Goal: Task Accomplishment & Management: Complete application form

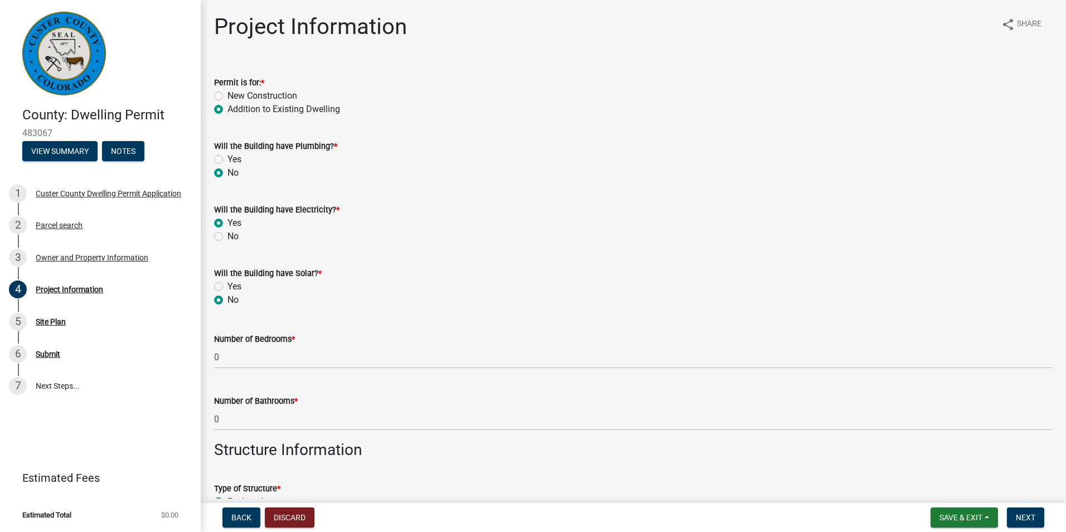
scroll to position [459, 0]
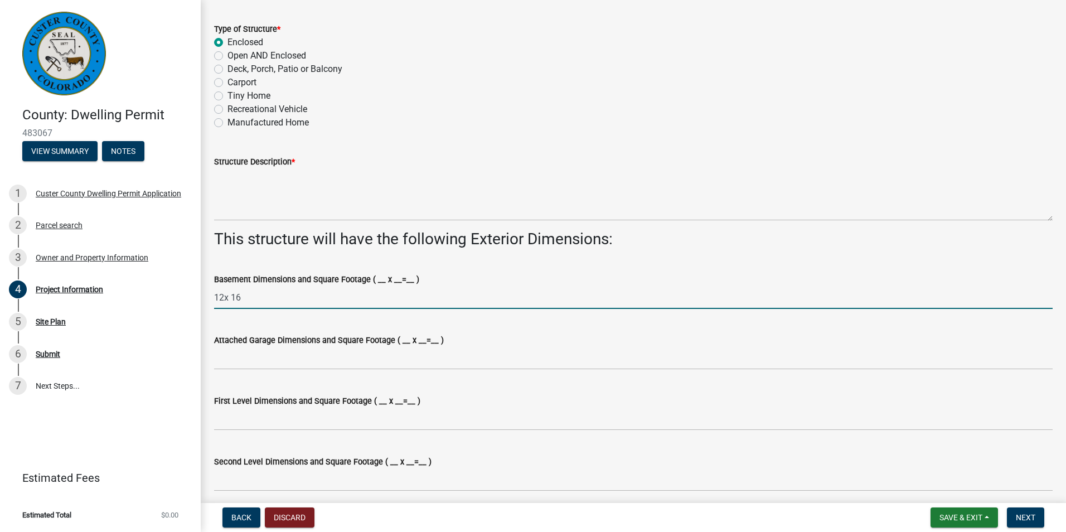
click at [224, 297] on input "12x 16" at bounding box center [633, 297] width 838 height 23
click at [262, 303] on input "12 x 16" at bounding box center [633, 297] width 838 height 23
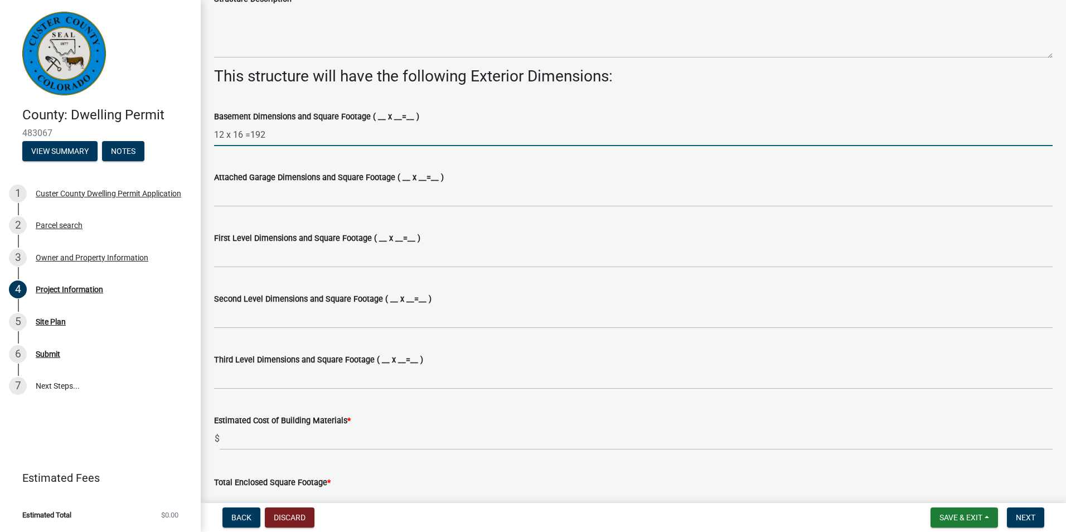
scroll to position [618, 0]
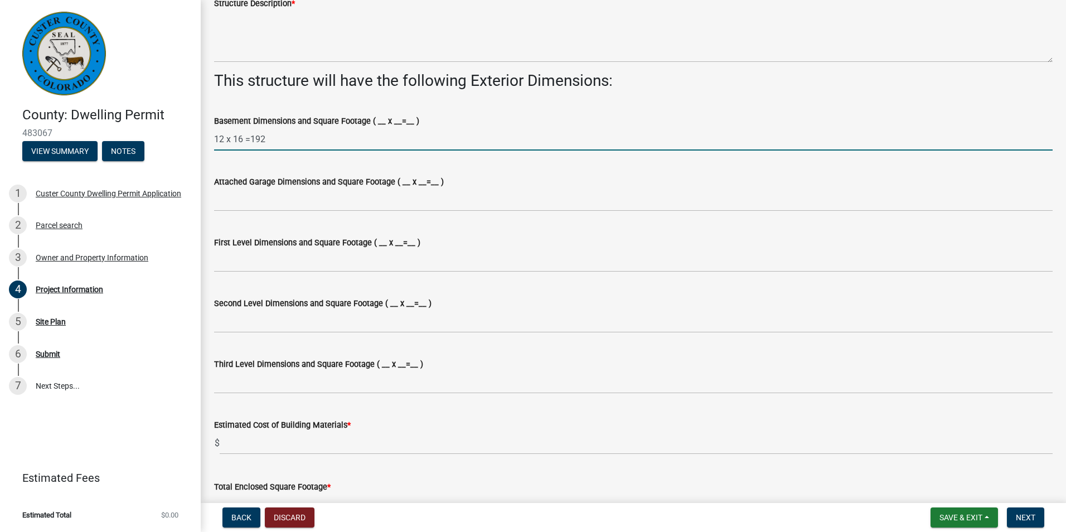
type input "12 x 16 =192"
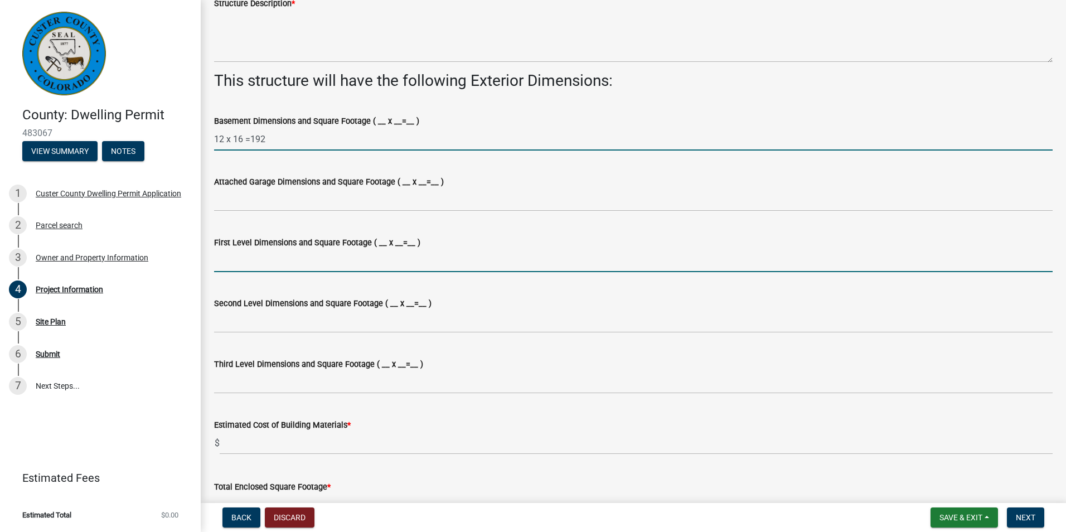
click at [234, 261] on input "First Level Dimensions and Square Footage ( __ x __=__ )" at bounding box center [633, 260] width 838 height 23
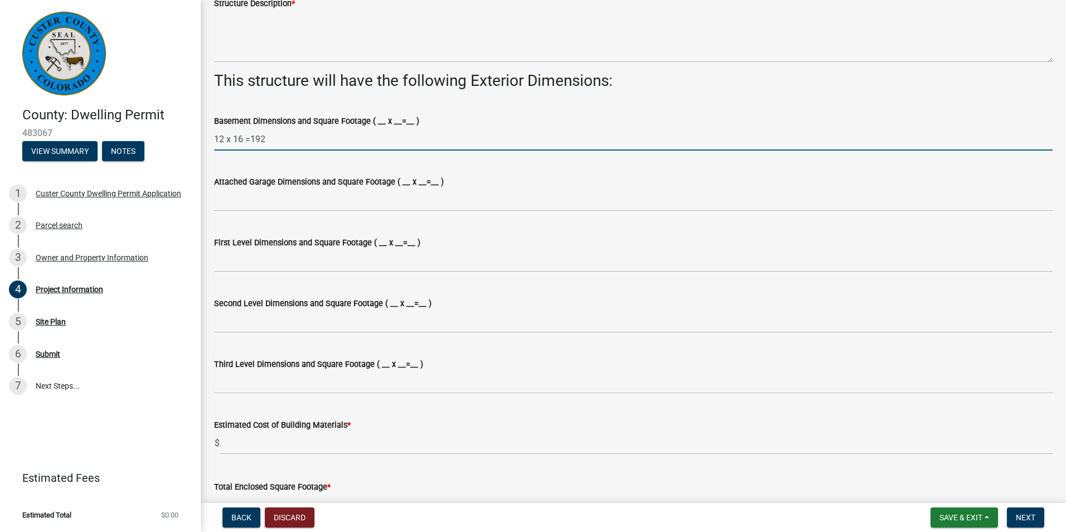
drag, startPoint x: 275, startPoint y: 140, endPoint x: 208, endPoint y: 138, distance: 66.9
click at [208, 138] on div "Basement Dimensions and Square Footage ( __ x __=__ ) 12 x 16 =192" at bounding box center [633, 125] width 855 height 52
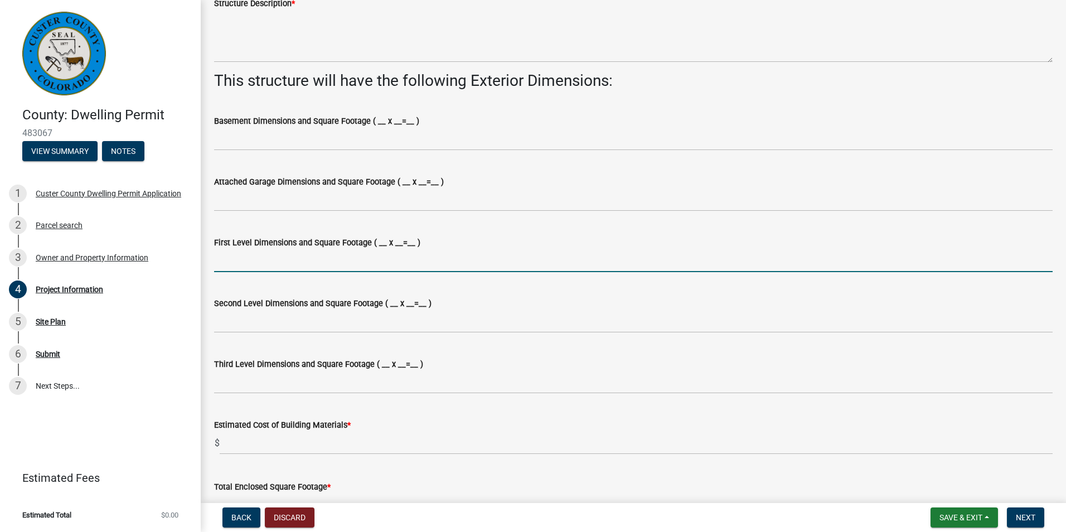
click at [230, 255] on input "First Level Dimensions and Square Footage ( __ x __=__ )" at bounding box center [633, 260] width 838 height 23
paste input "12 x 16 =192"
click at [251, 261] on input "12 x 16 =192" at bounding box center [633, 260] width 838 height 23
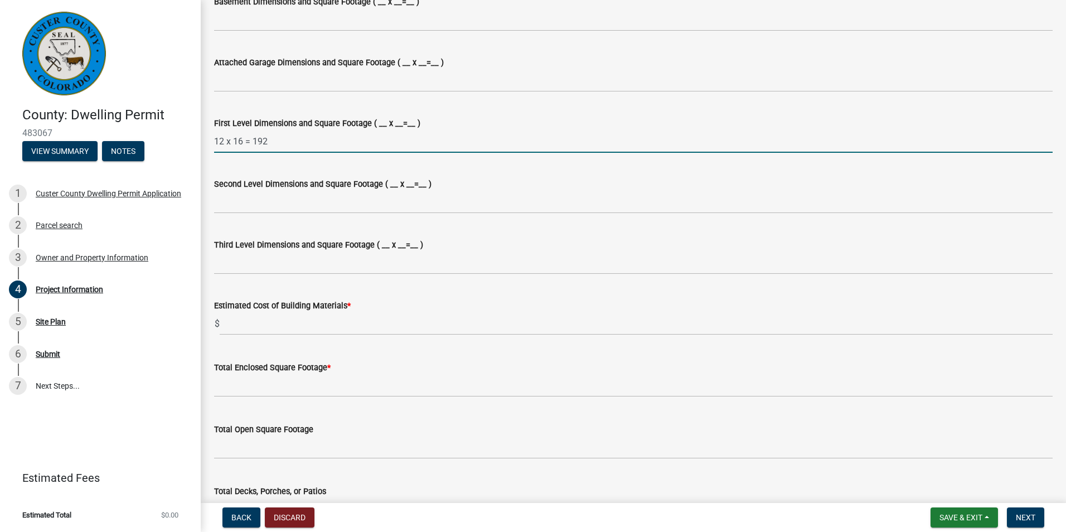
scroll to position [739, 0]
type input "12 x 16 = 192"
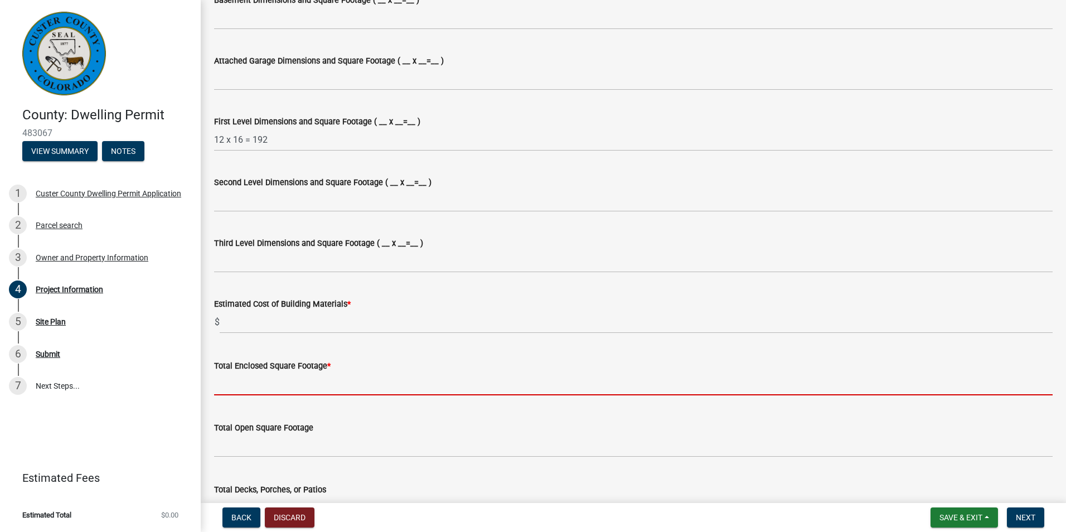
click at [235, 385] on input "text" at bounding box center [633, 383] width 838 height 23
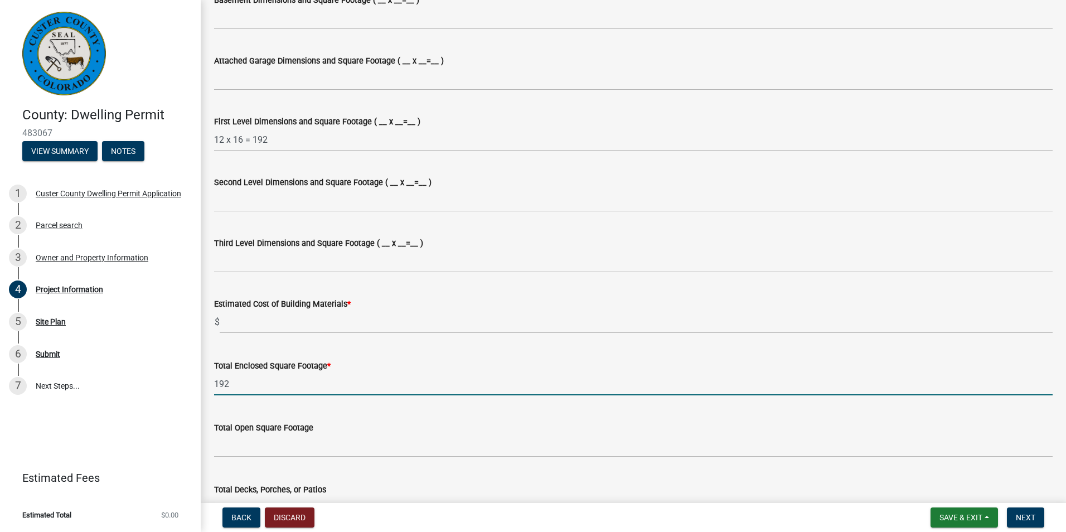
type input "192"
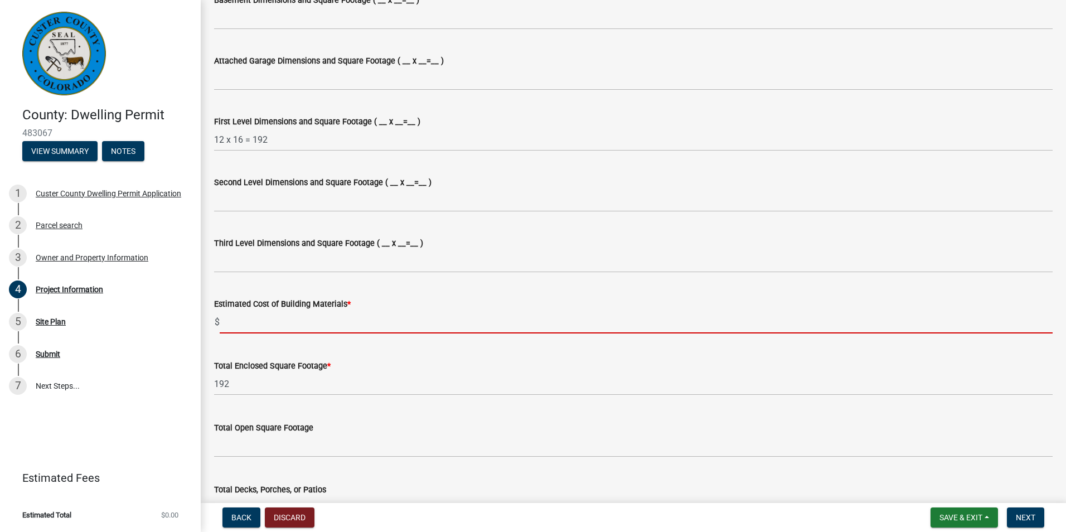
click at [240, 326] on input "text" at bounding box center [636, 321] width 833 height 23
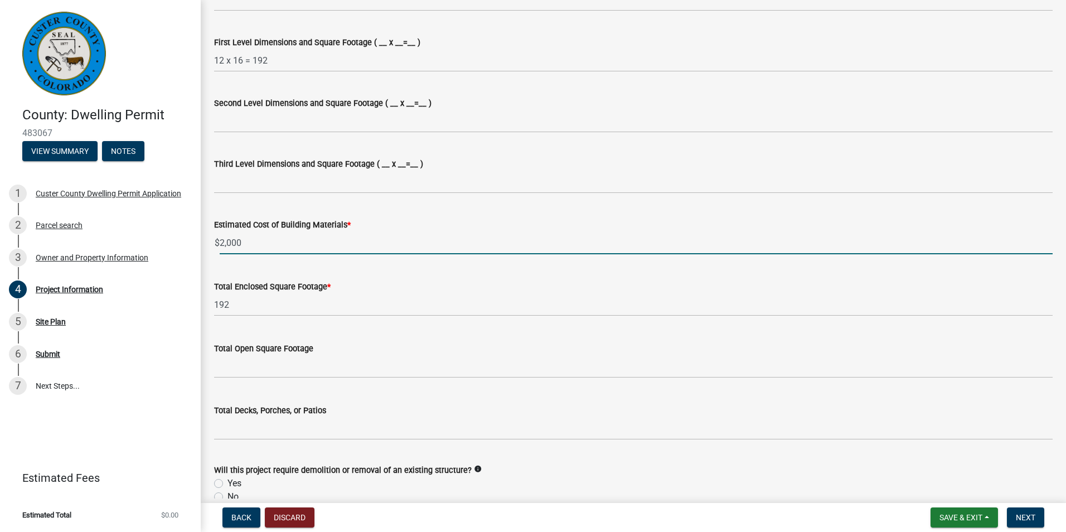
scroll to position [822, 0]
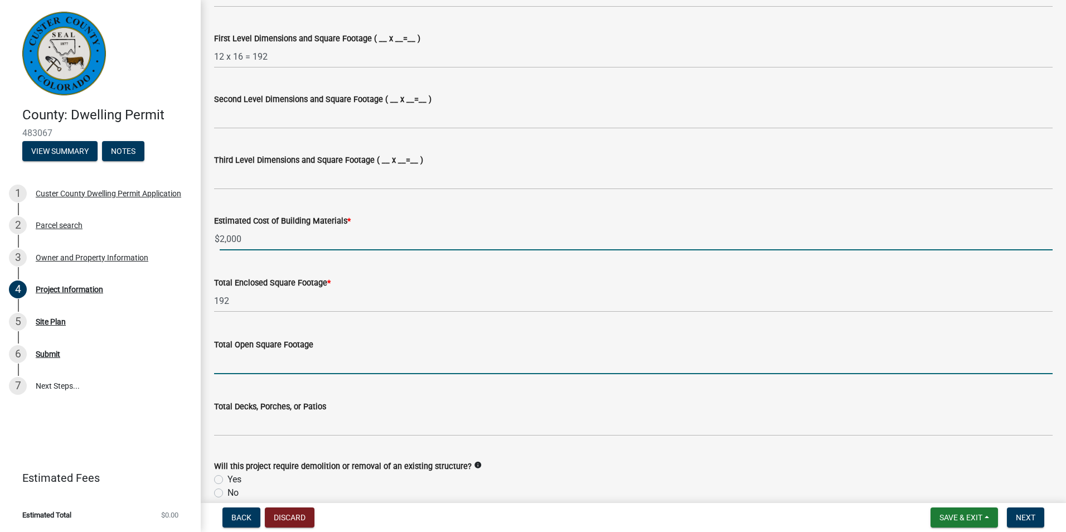
type input "2000"
click at [304, 368] on input "text" at bounding box center [633, 362] width 838 height 23
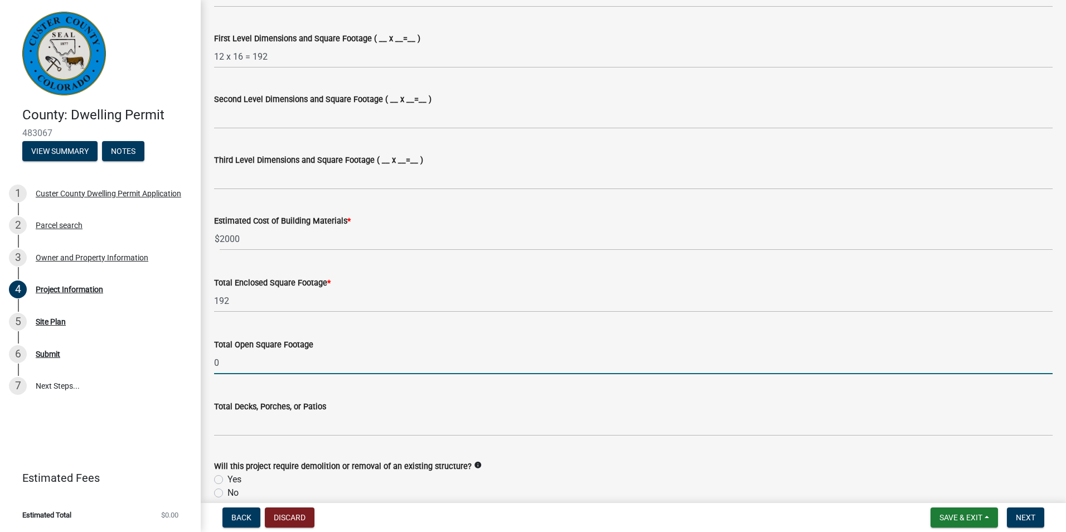
type input "0"
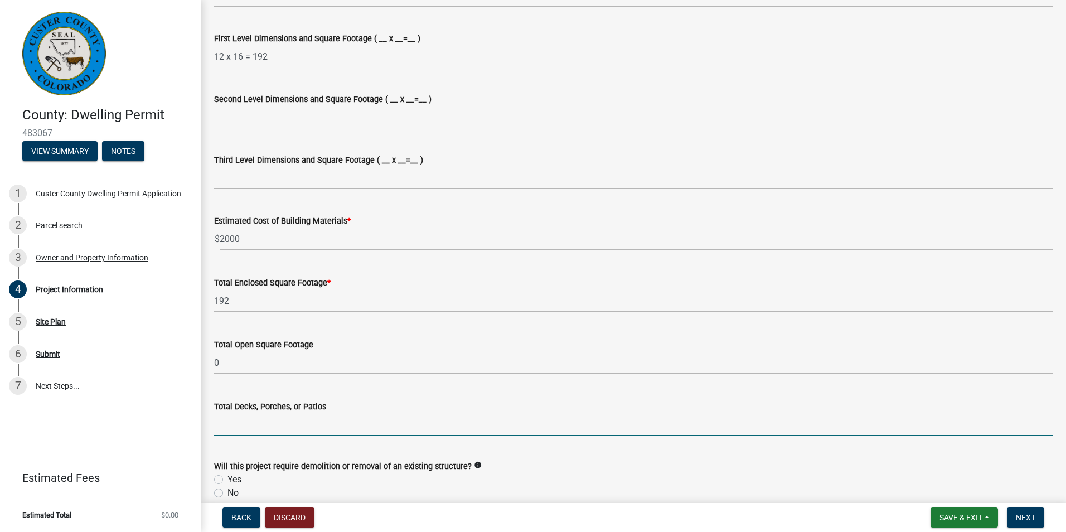
click at [240, 429] on input "text" at bounding box center [633, 424] width 838 height 23
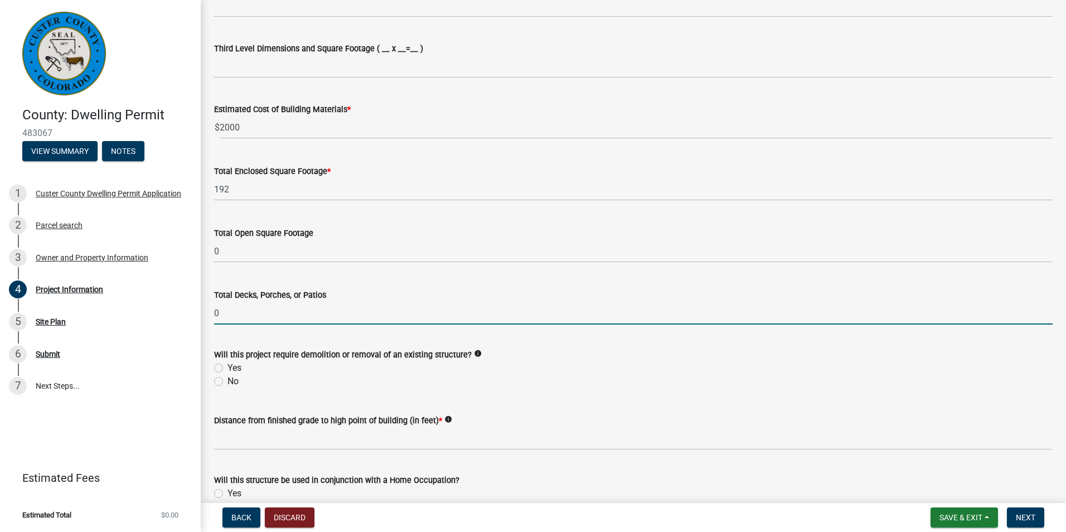
scroll to position [934, 0]
type input "0"
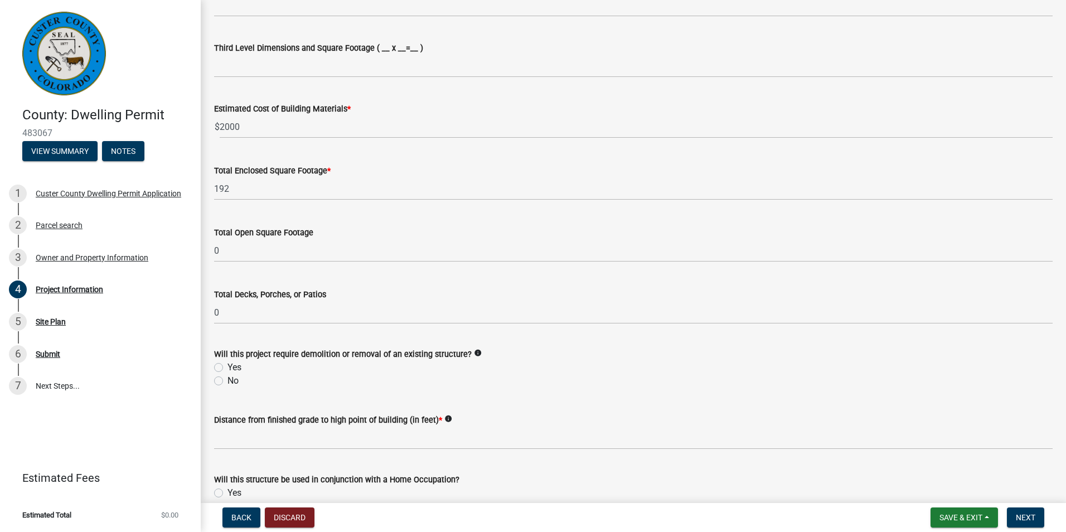
click at [227, 380] on label "No" at bounding box center [232, 380] width 11 height 13
click at [227, 380] on input "No" at bounding box center [230, 377] width 7 height 7
radio input "true"
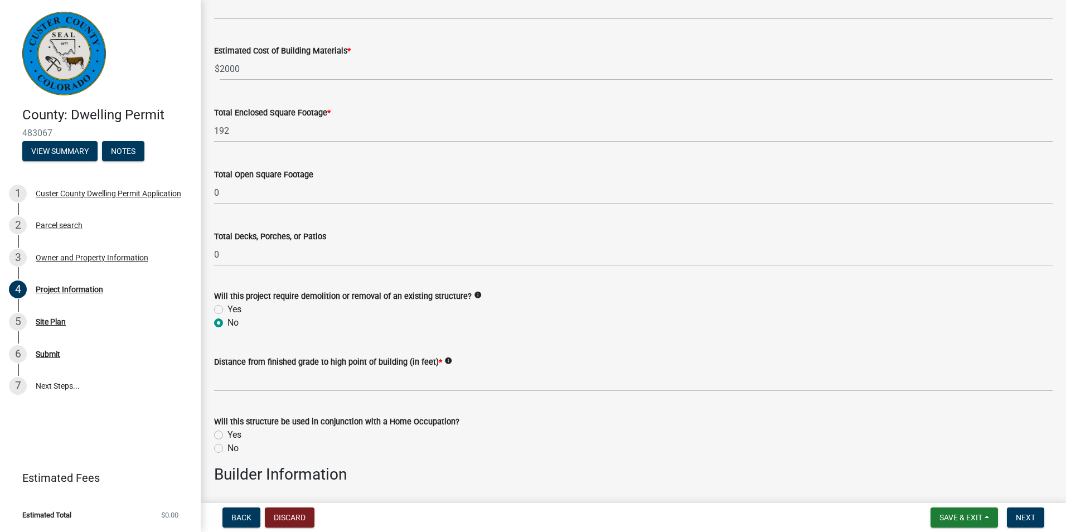
scroll to position [992, 0]
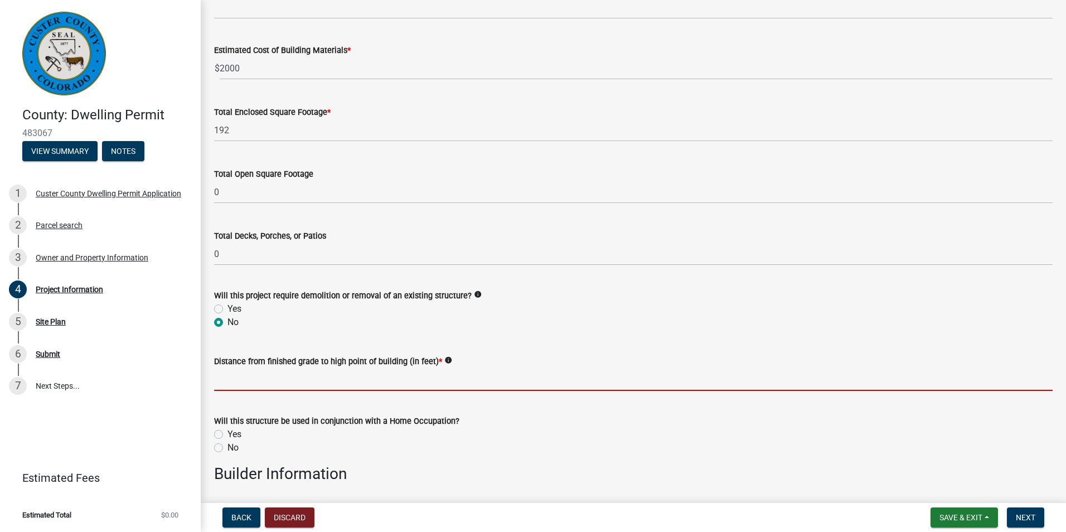
click at [321, 380] on input "text" at bounding box center [633, 379] width 838 height 23
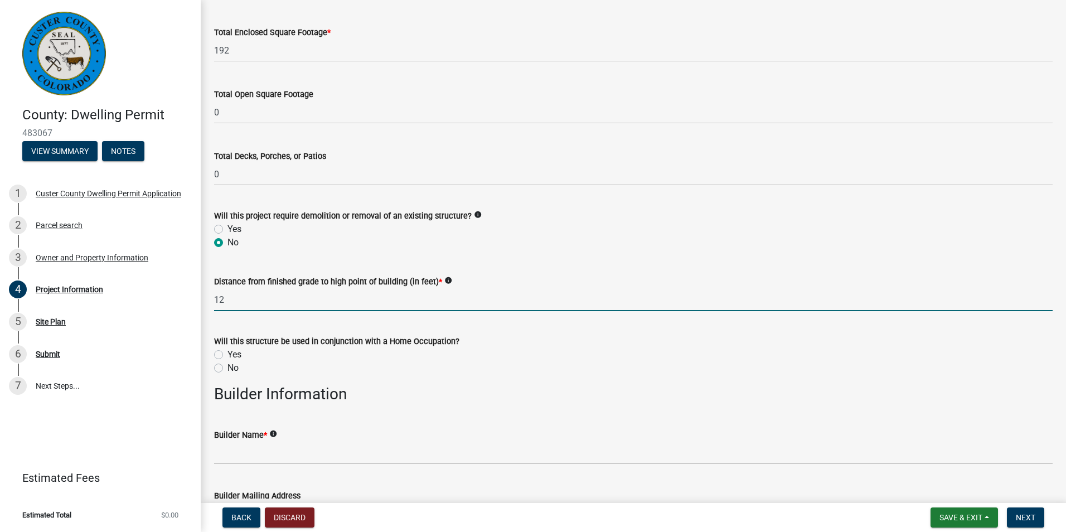
scroll to position [1075, 0]
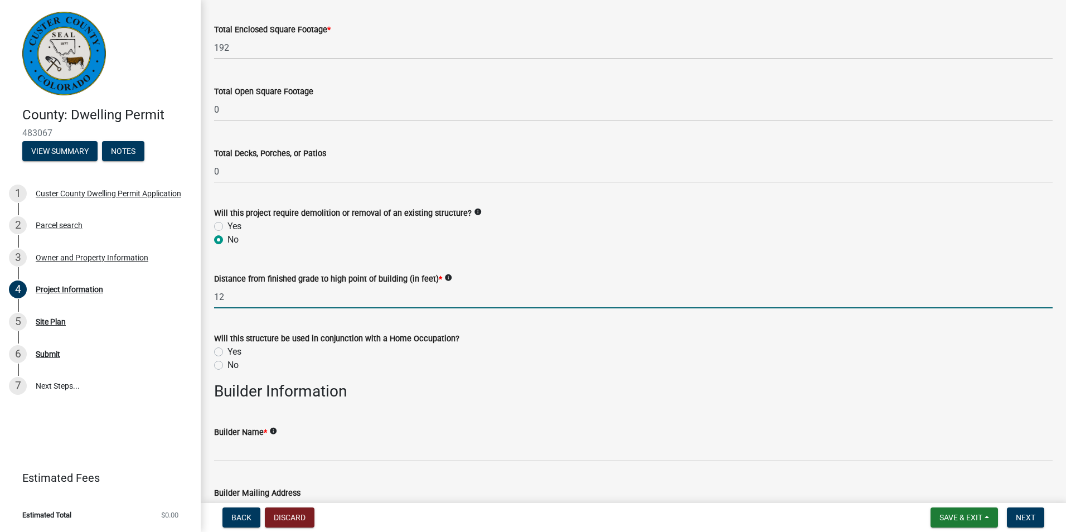
type input "12"
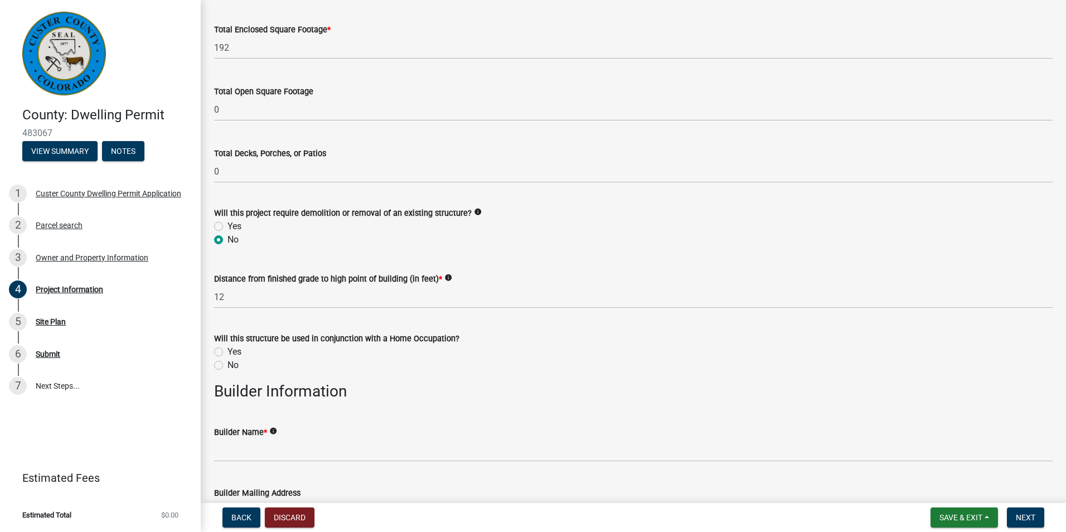
click at [227, 351] on label "Yes" at bounding box center [234, 351] width 14 height 13
click at [227, 351] on input "Yes" at bounding box center [230, 348] width 7 height 7
radio input "true"
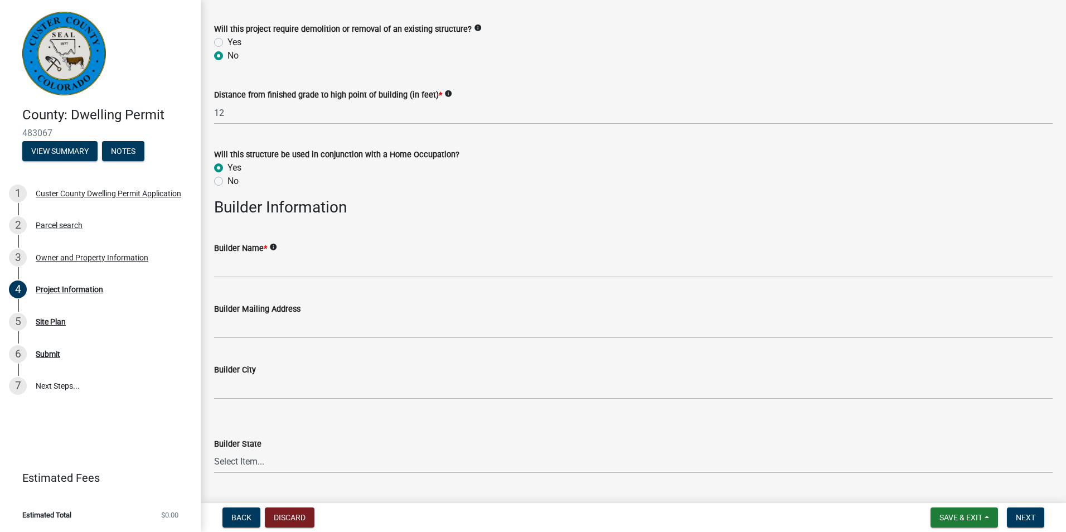
scroll to position [1262, 0]
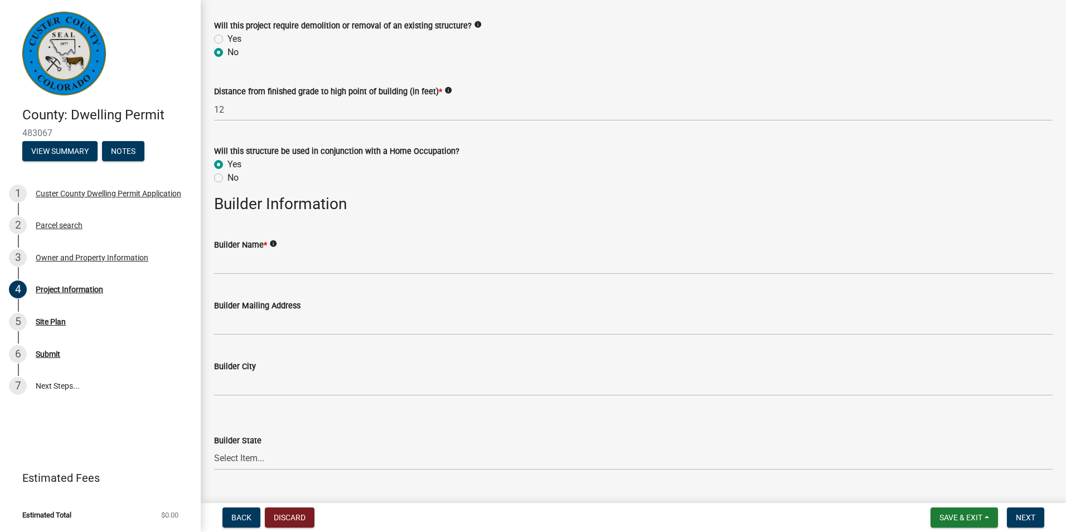
click at [274, 245] on icon "info" at bounding box center [273, 244] width 8 height 8
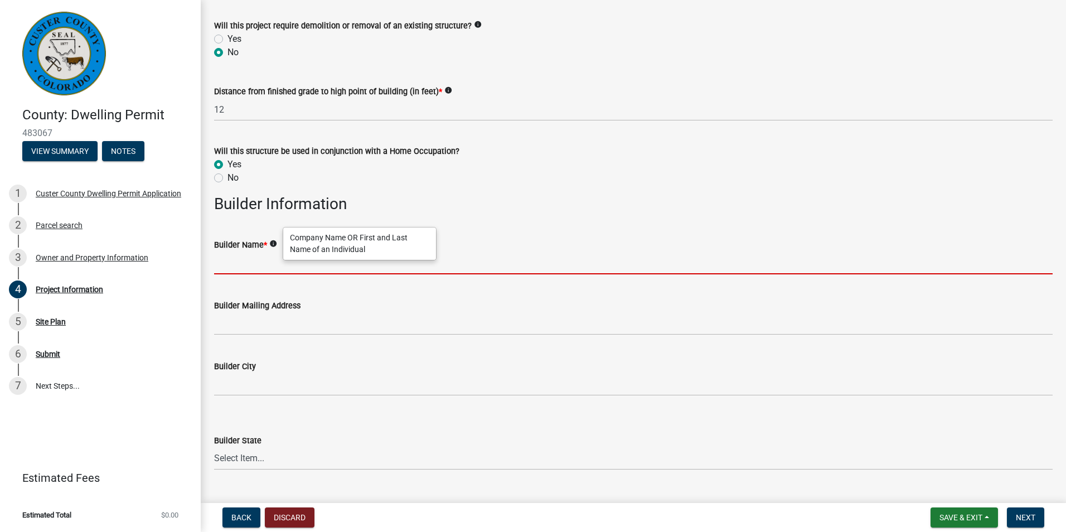
click at [244, 269] on input "Builder Name *" at bounding box center [633, 262] width 838 height 23
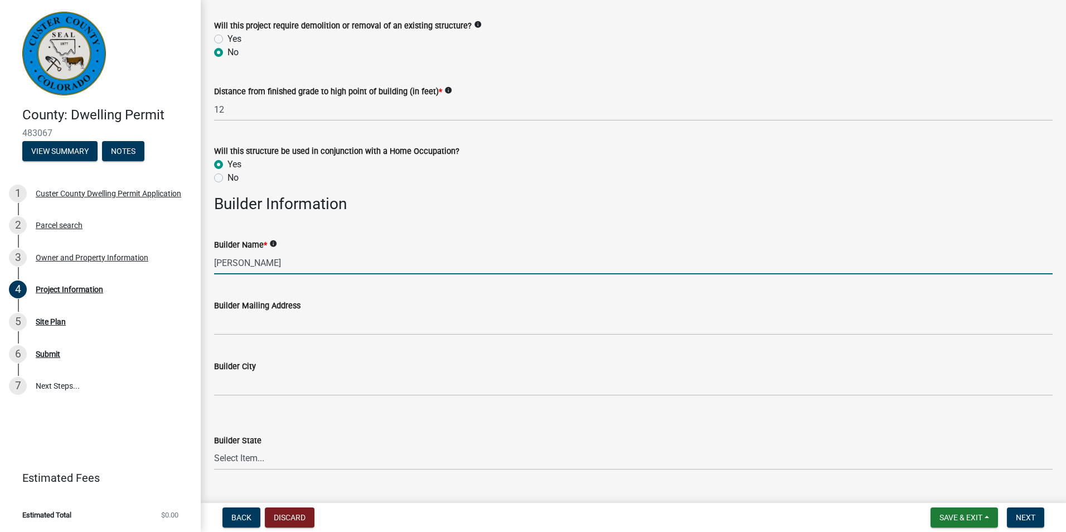
type input "[PERSON_NAME]"
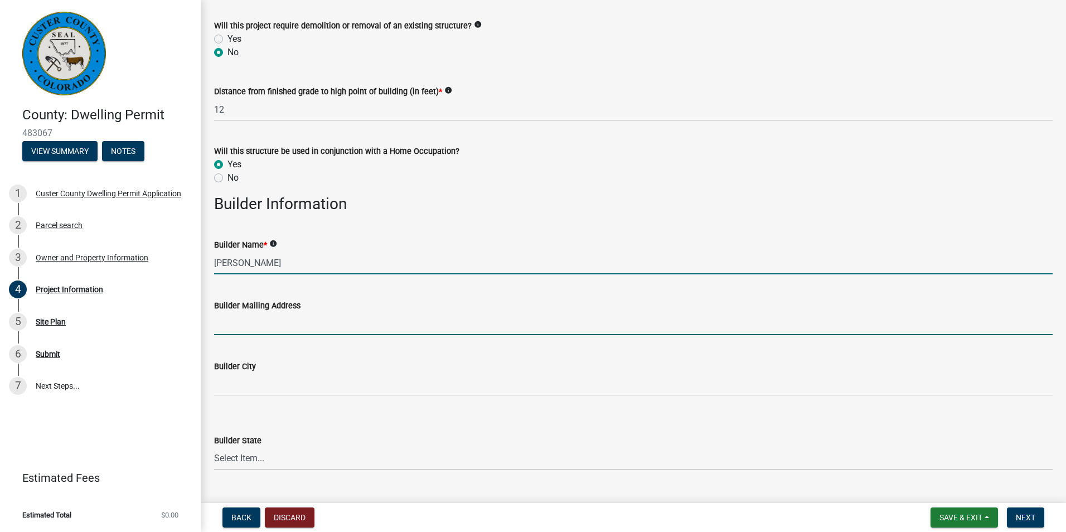
click at [258, 327] on input "Builder Mailing Address" at bounding box center [633, 323] width 838 height 23
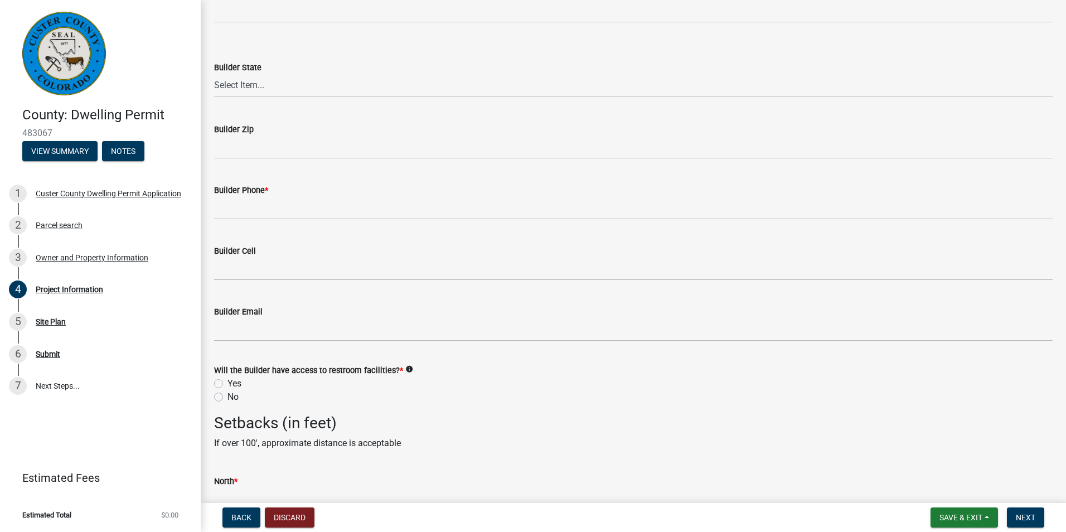
scroll to position [1635, 0]
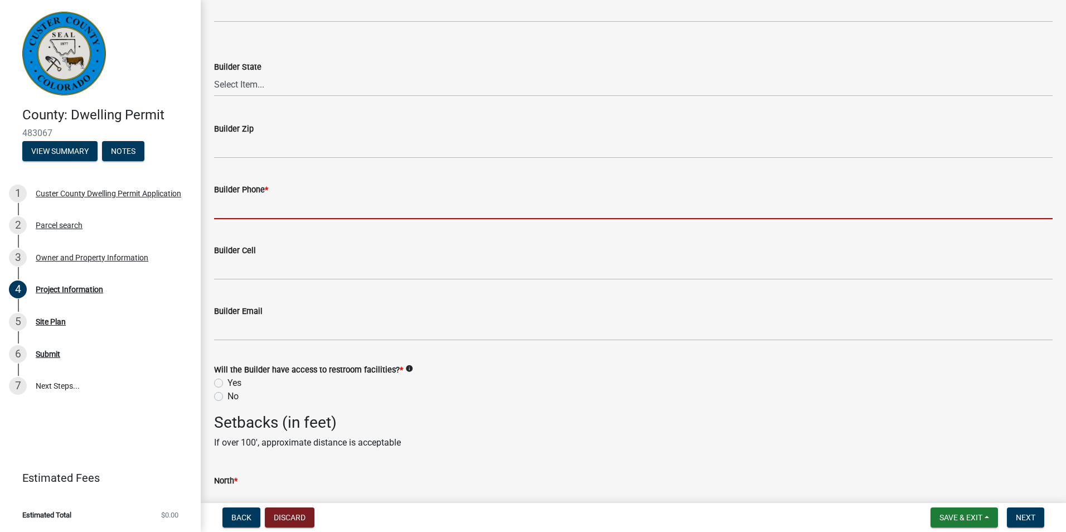
click at [252, 201] on input "Builder Phone *" at bounding box center [633, 207] width 838 height 23
click at [240, 213] on input "Builder Phone *" at bounding box center [633, 209] width 838 height 23
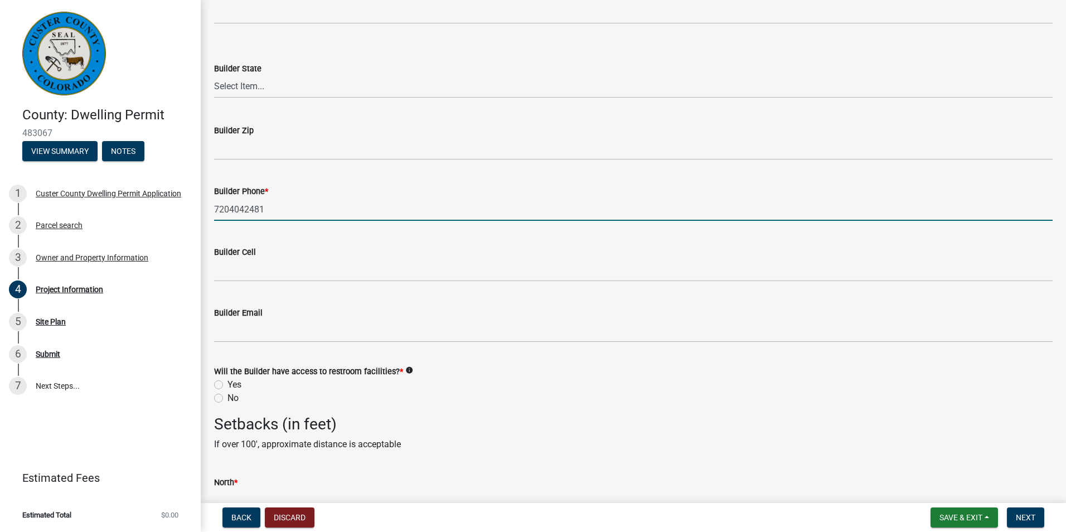
type input "7204042481"
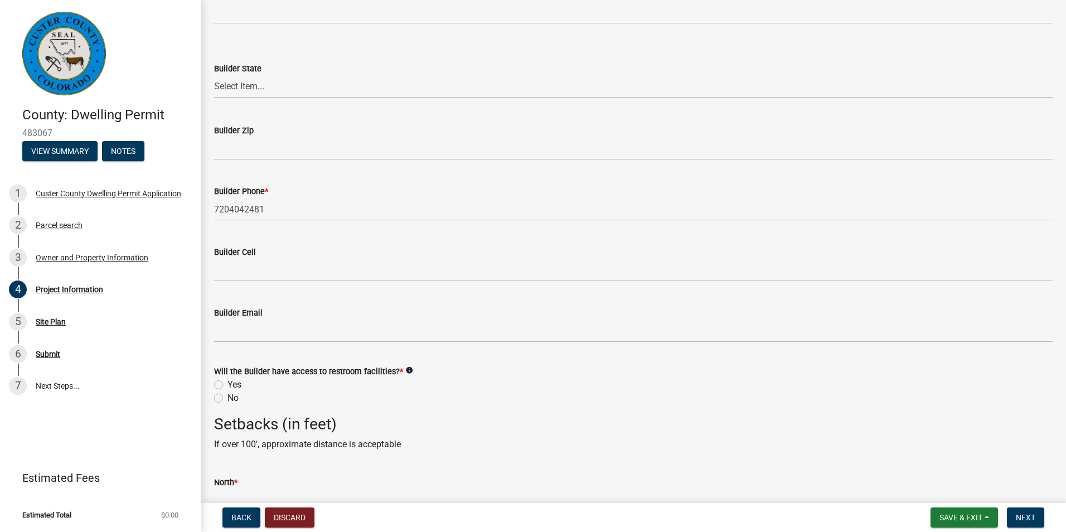
click at [231, 352] on form "Will the Builder have access to restroom facilities? * info Yes No" at bounding box center [633, 378] width 838 height 54
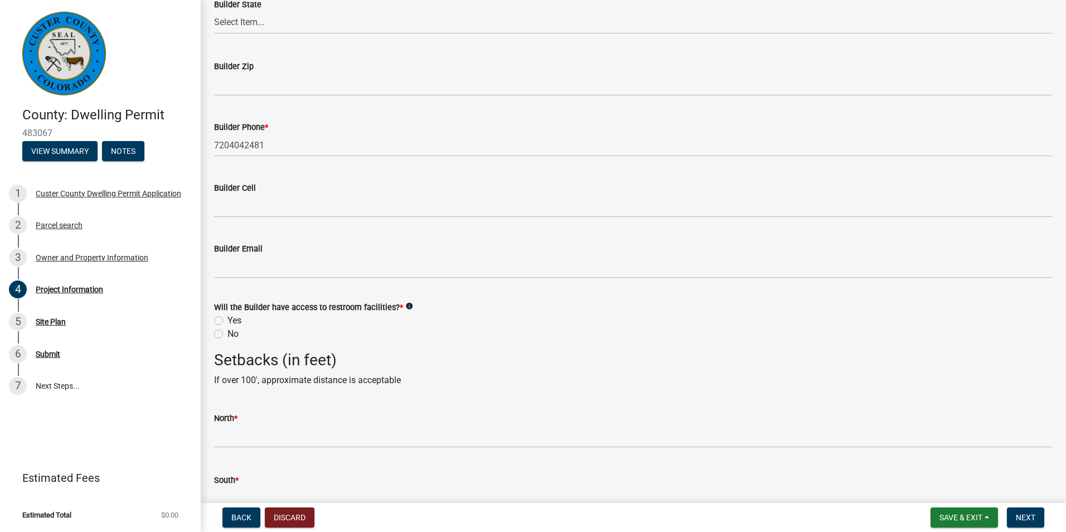
scroll to position [1699, 0]
click at [227, 315] on label "Yes" at bounding box center [234, 319] width 14 height 13
click at [227, 315] on input "Yes" at bounding box center [230, 316] width 7 height 7
radio input "true"
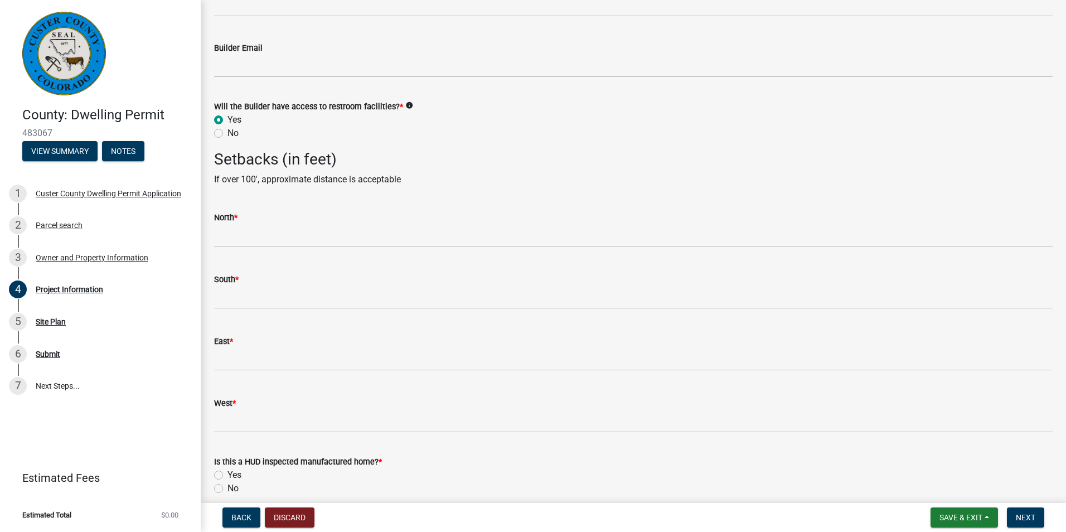
scroll to position [1899, 0]
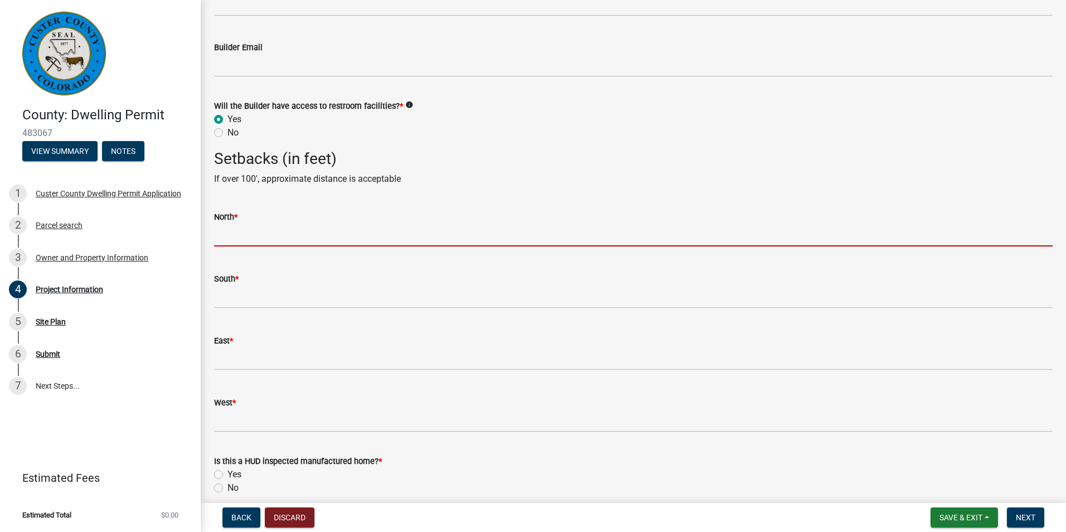
click at [237, 237] on input "text" at bounding box center [633, 235] width 838 height 23
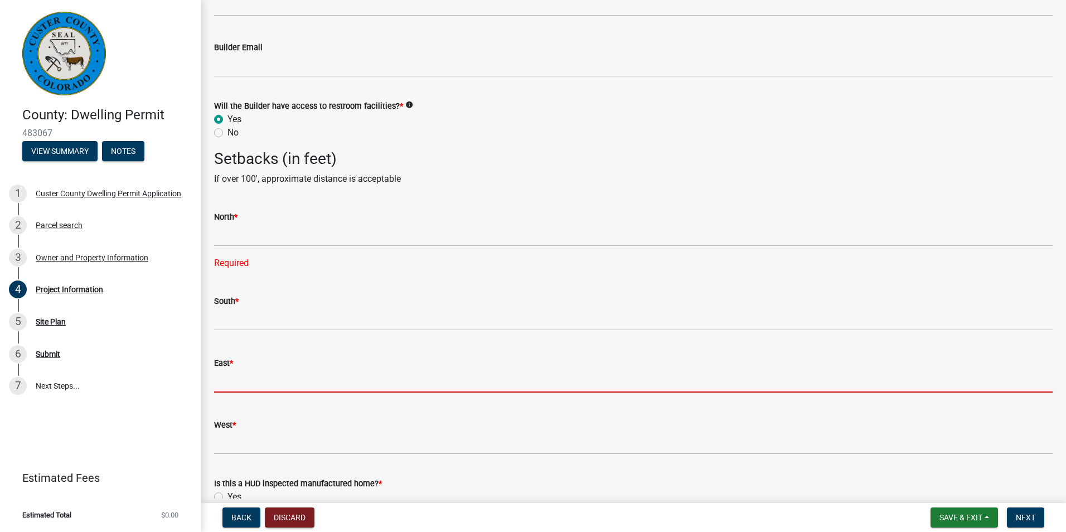
click at [245, 358] on form "East *" at bounding box center [633, 374] width 838 height 36
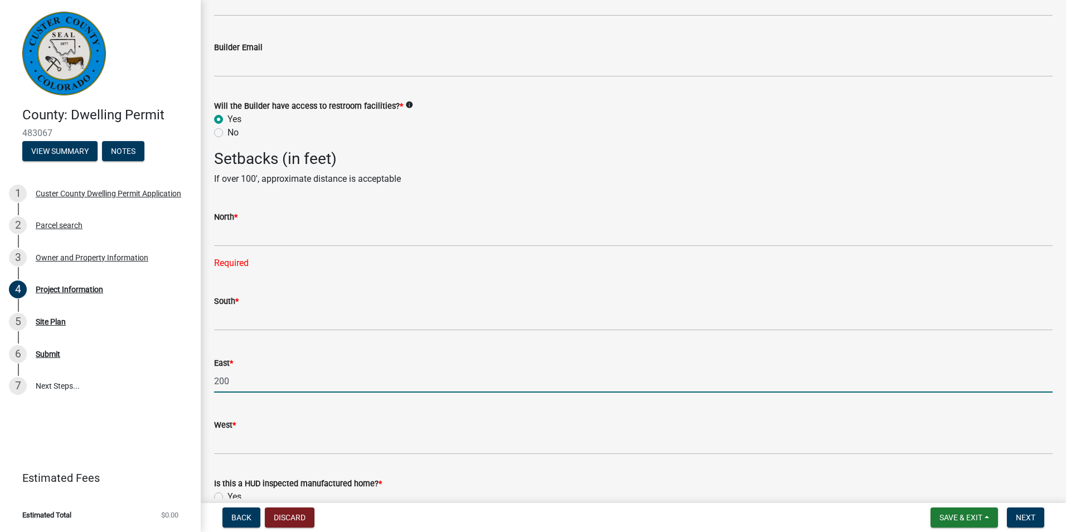
type input "200"
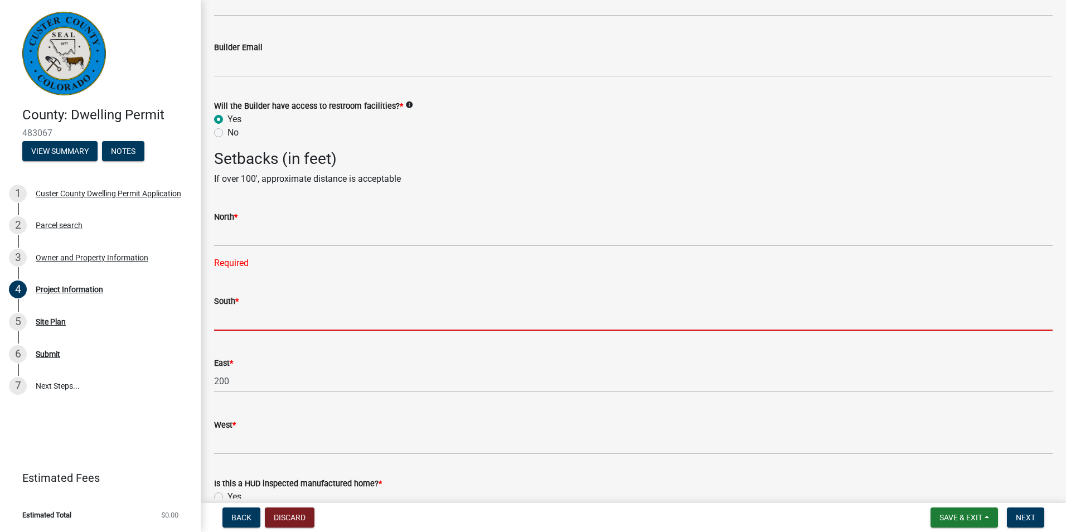
click at [225, 319] on input "text" at bounding box center [633, 319] width 838 height 23
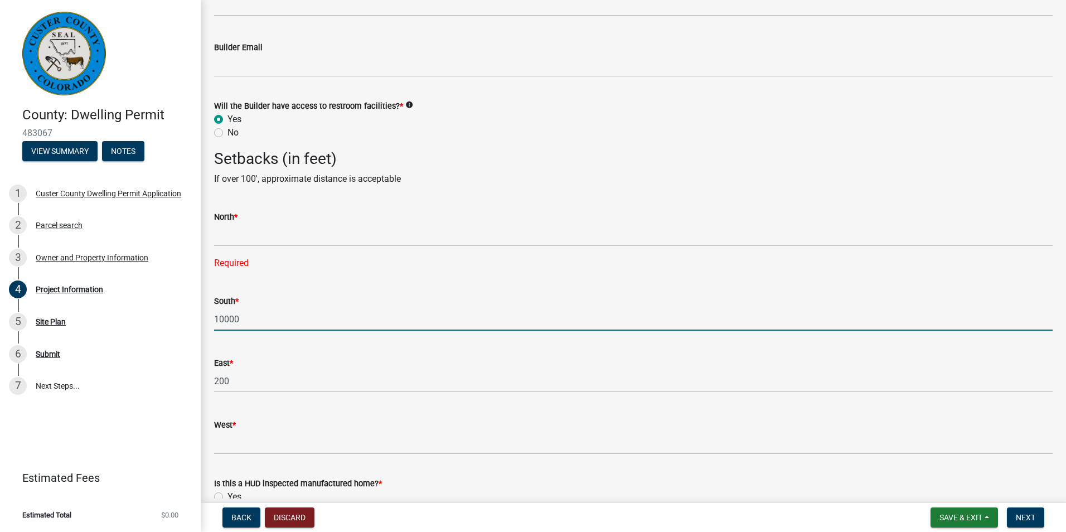
type input "10000"
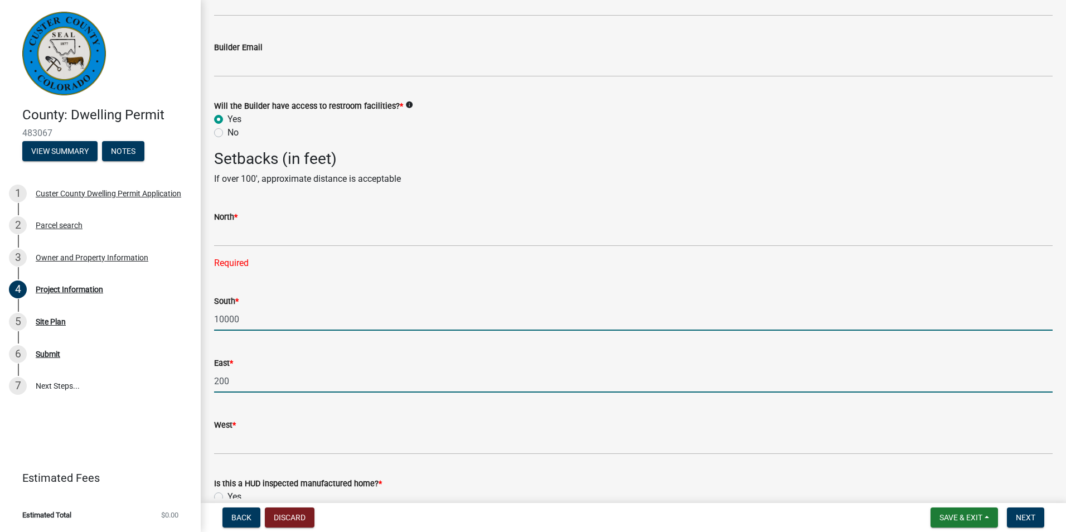
click at [232, 381] on input "200" at bounding box center [633, 381] width 838 height 23
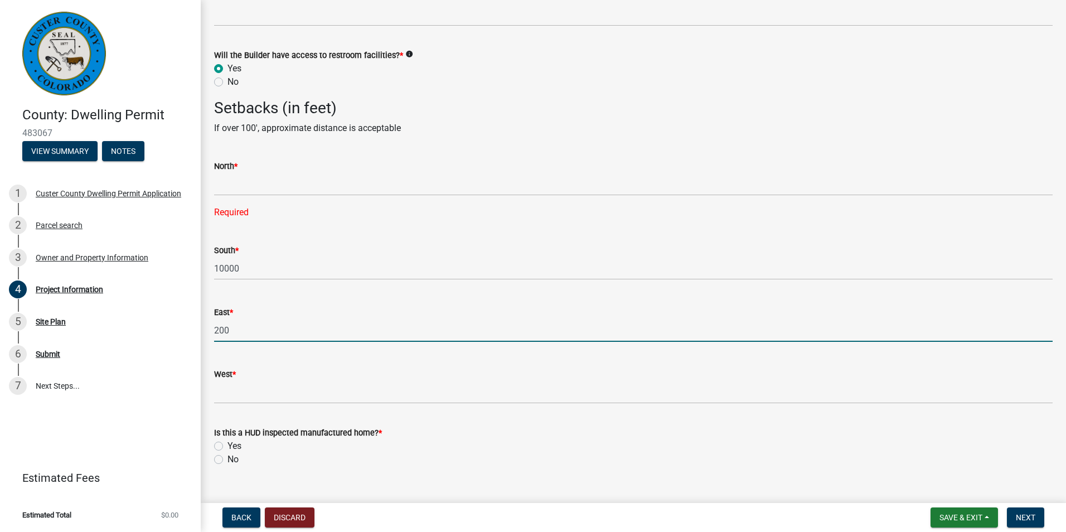
scroll to position [1950, 0]
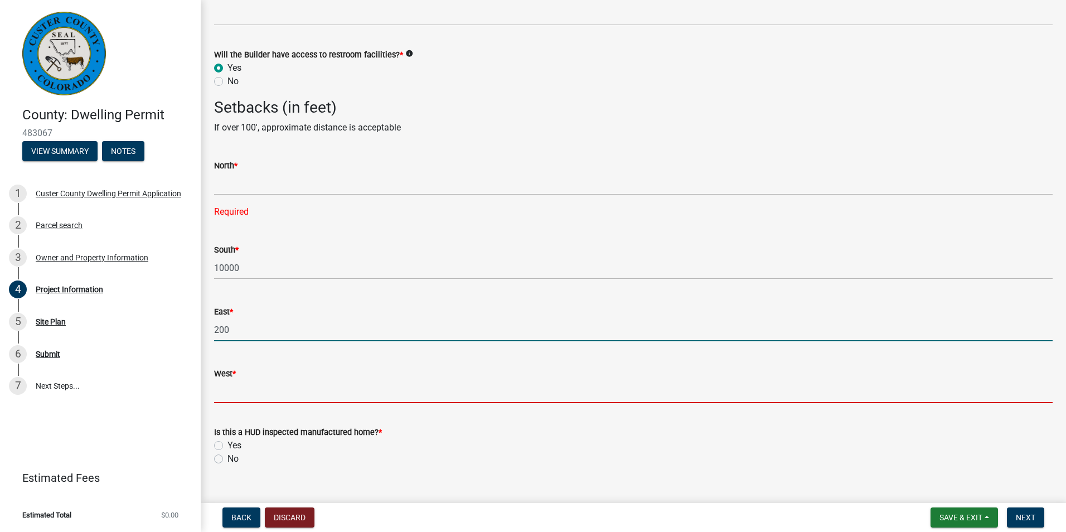
click at [231, 395] on input "West *" at bounding box center [633, 391] width 838 height 23
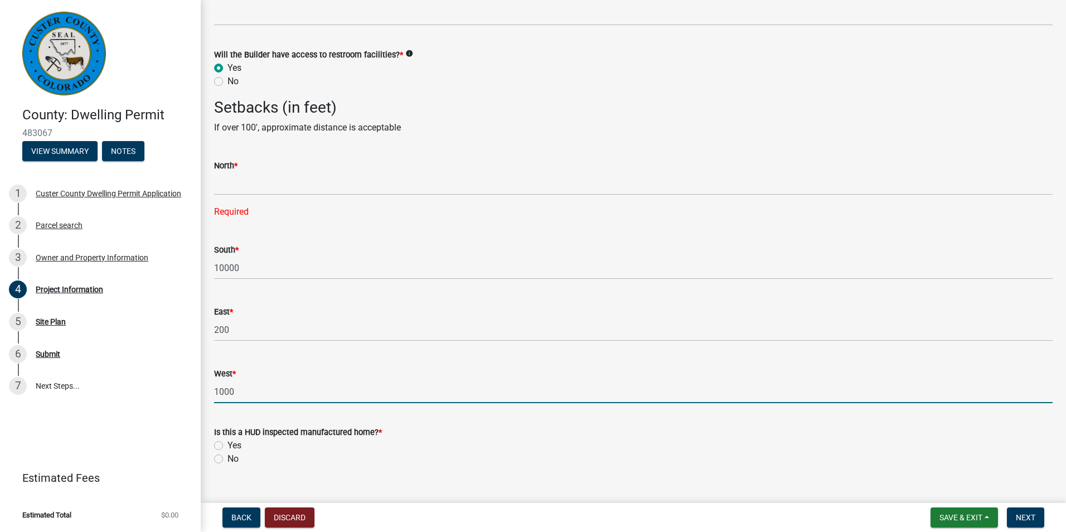
type input "1000"
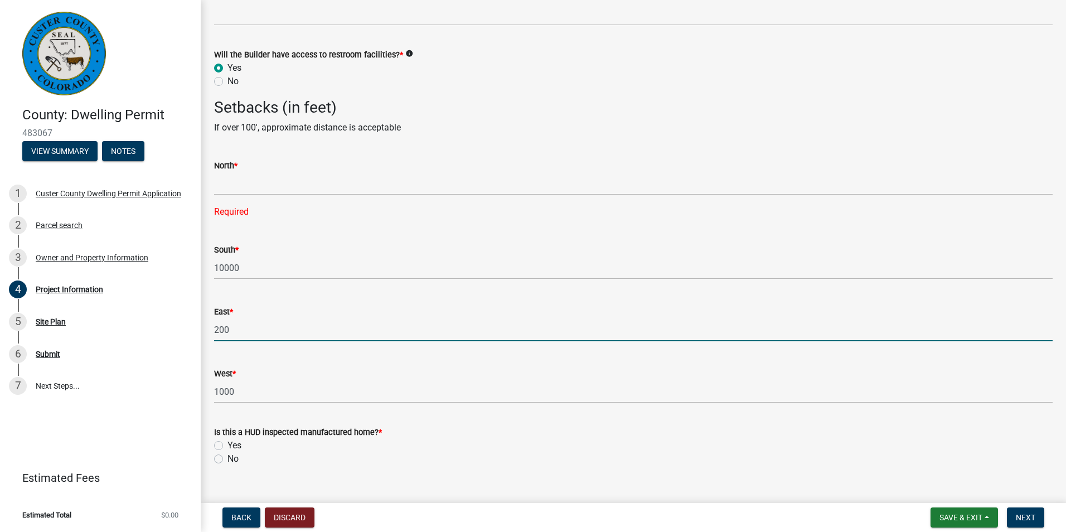
click at [219, 326] on input "200" at bounding box center [633, 329] width 838 height 23
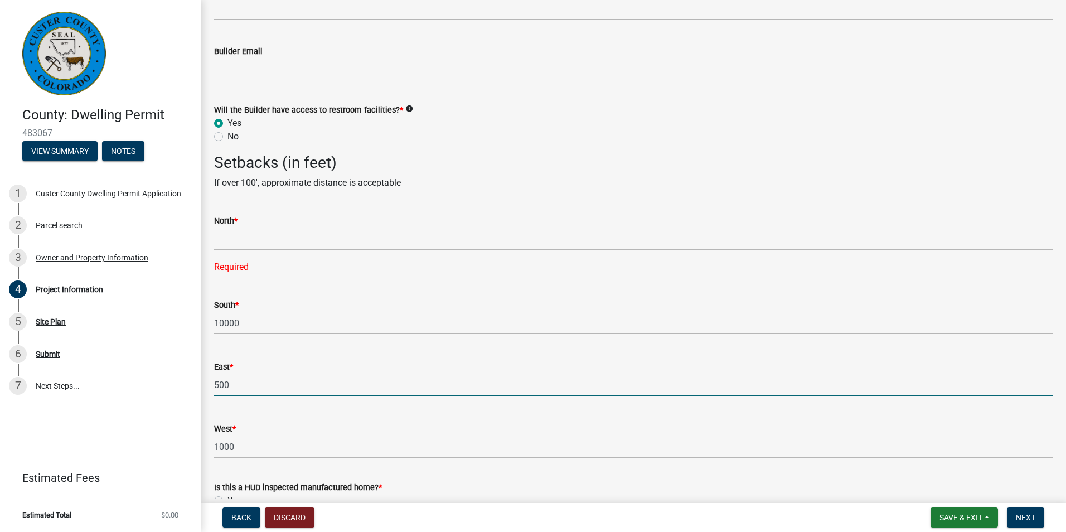
scroll to position [1892, 0]
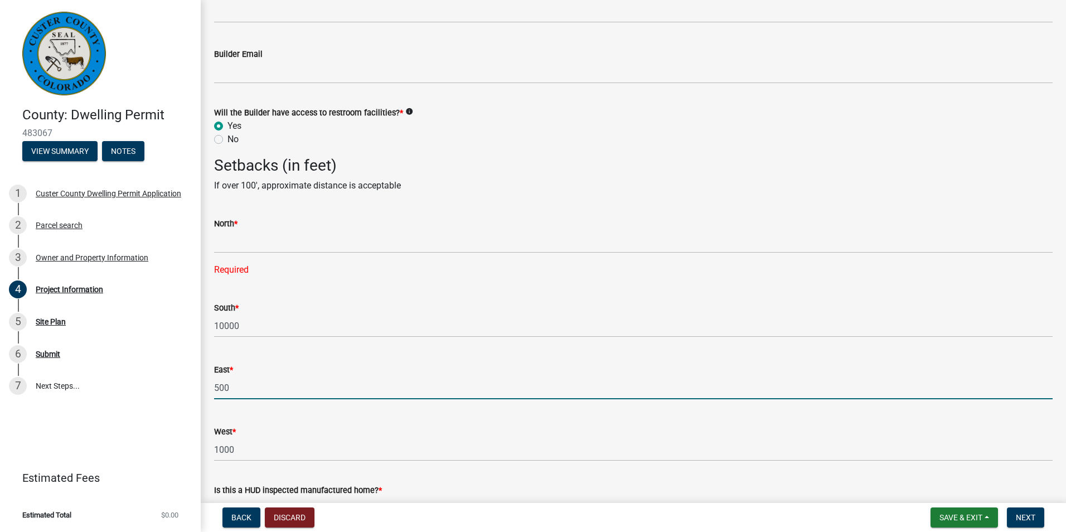
type input "500"
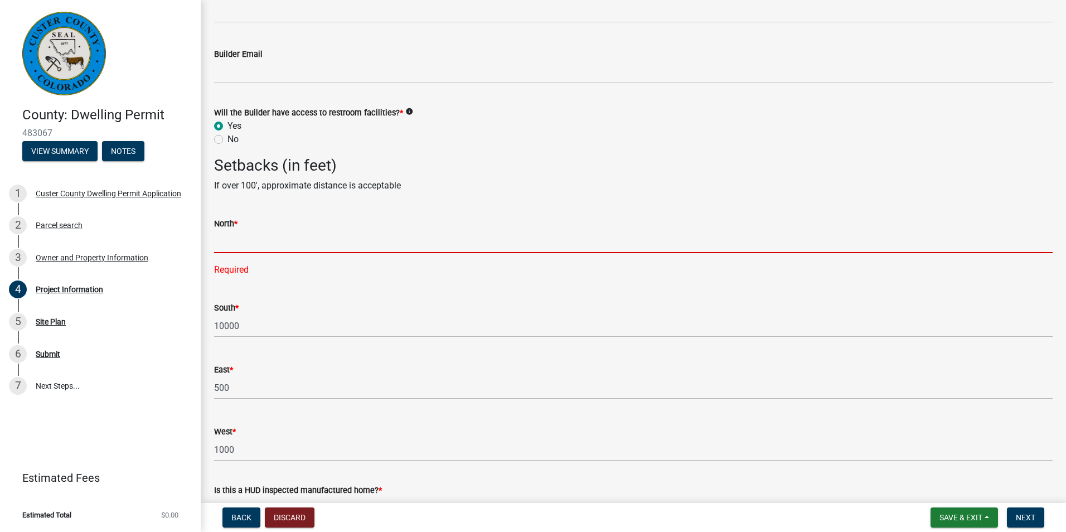
click at [230, 244] on input "text" at bounding box center [633, 241] width 838 height 23
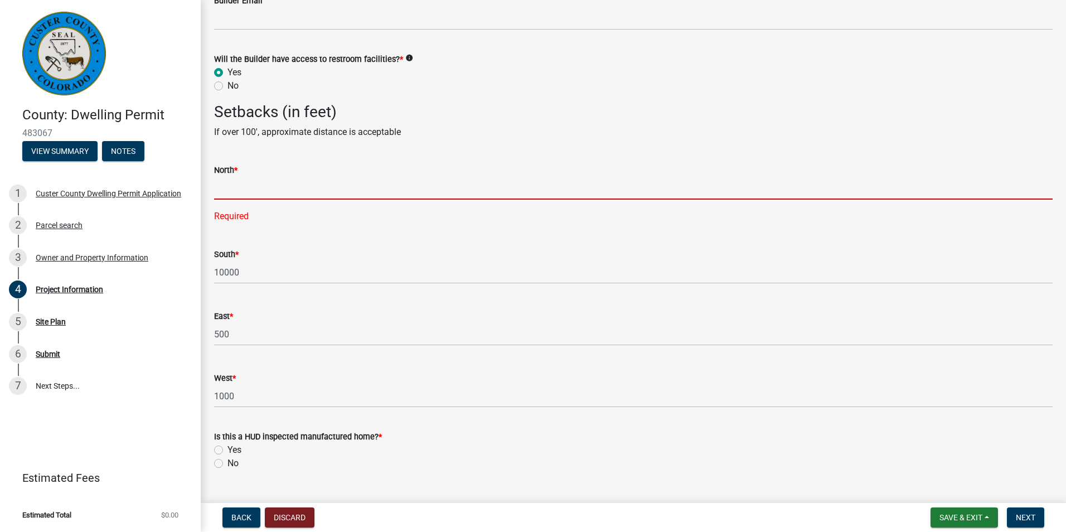
scroll to position [1944, 0]
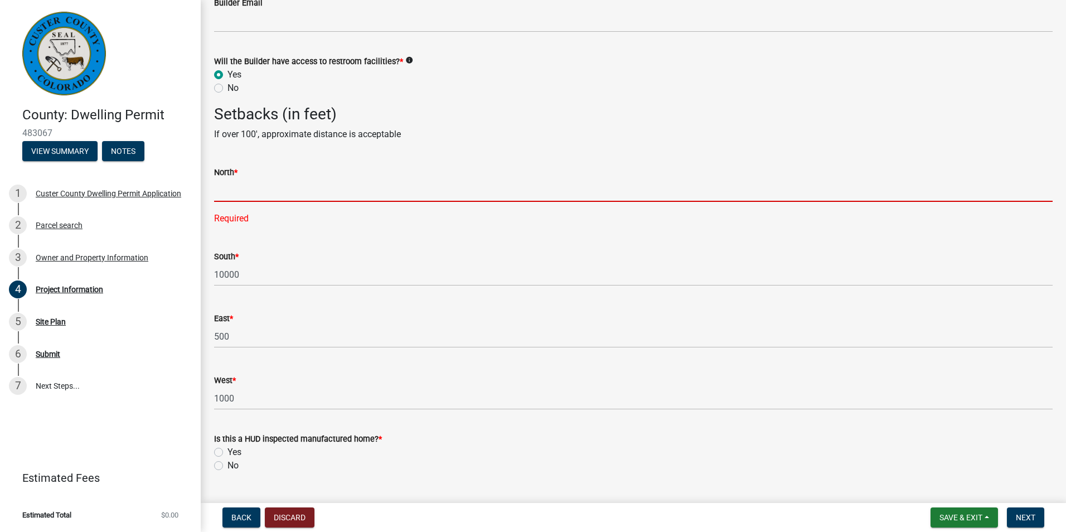
click at [222, 198] on input "text" at bounding box center [633, 190] width 838 height 23
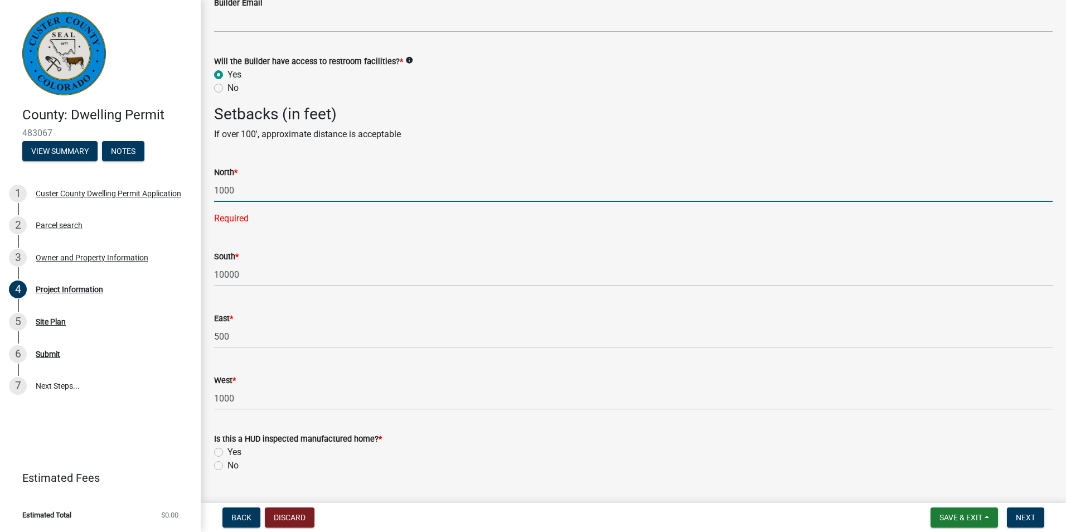
scroll to position [1971, 0]
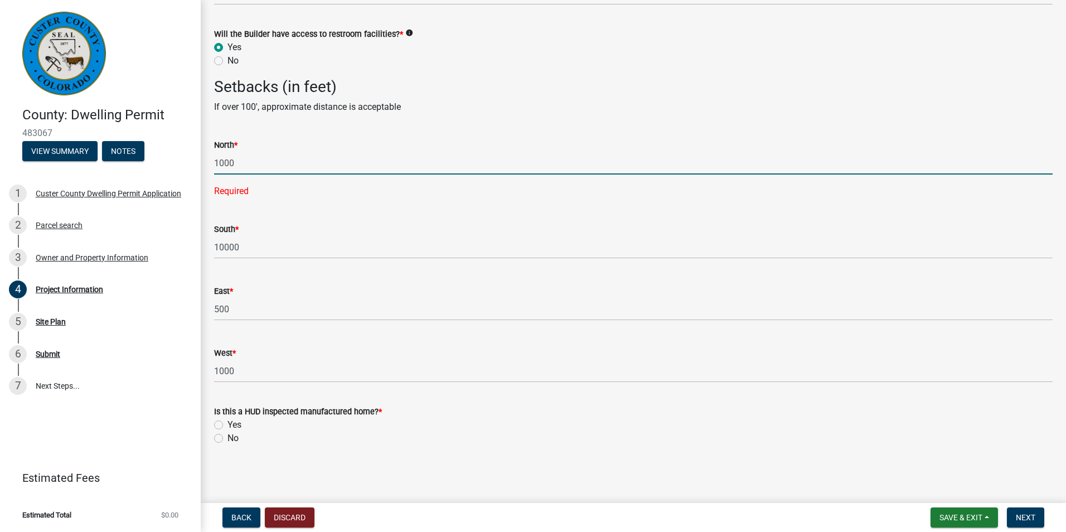
type input "1000"
click at [227, 438] on label "No" at bounding box center [232, 437] width 11 height 13
click at [227, 438] on input "No" at bounding box center [230, 434] width 7 height 7
radio input "true"
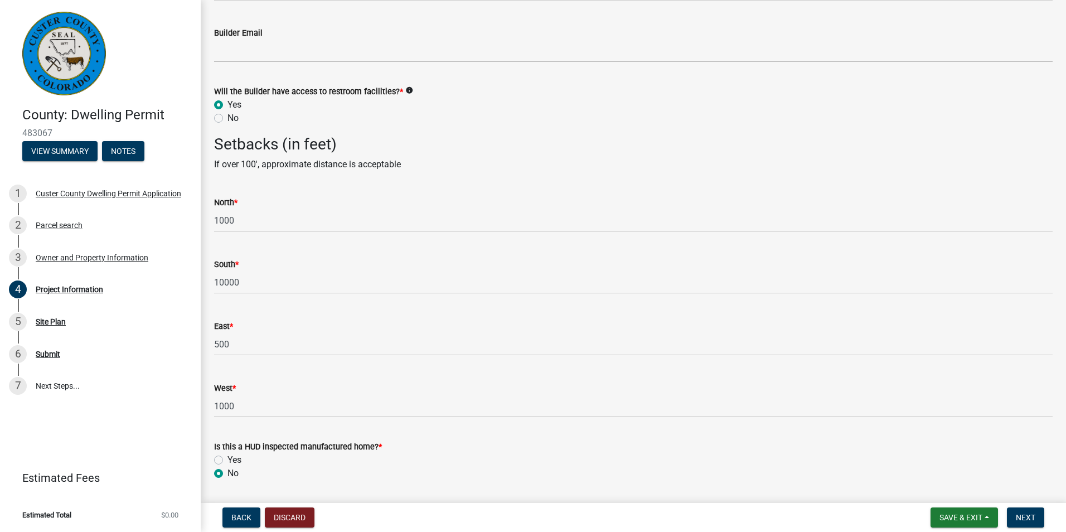
scroll to position [1905, 0]
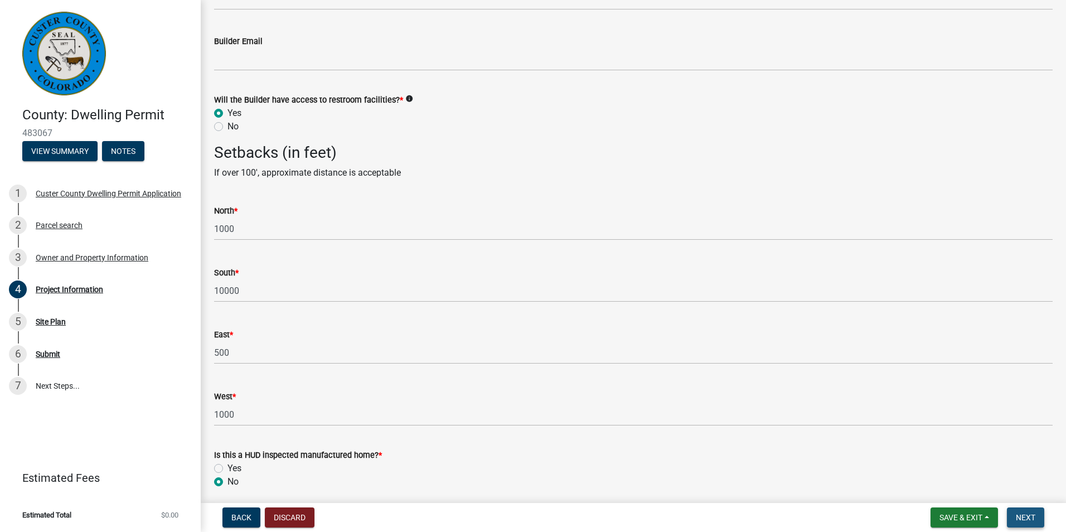
click at [1033, 515] on span "Next" at bounding box center [1026, 517] width 20 height 9
click at [1025, 516] on span "Next" at bounding box center [1026, 517] width 20 height 9
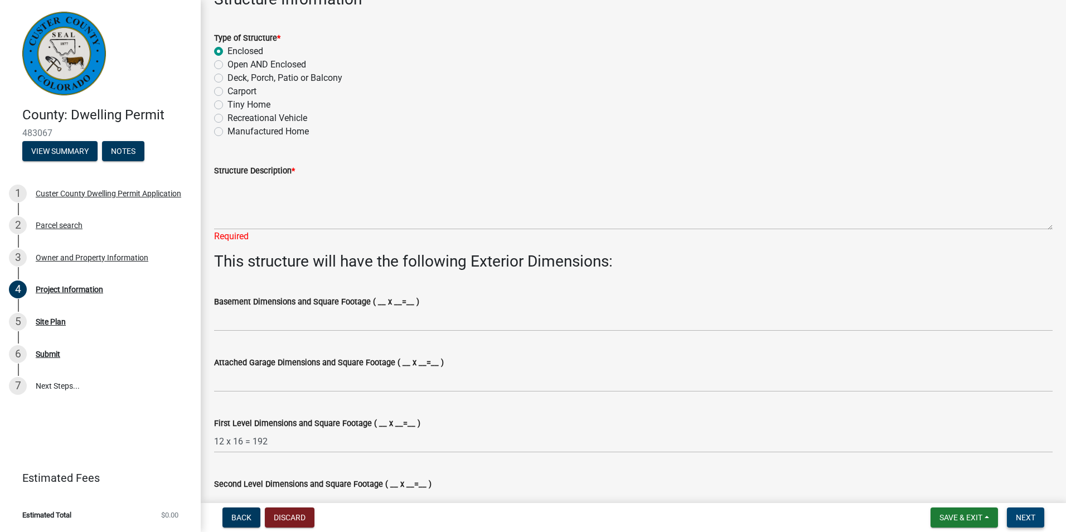
scroll to position [443, 0]
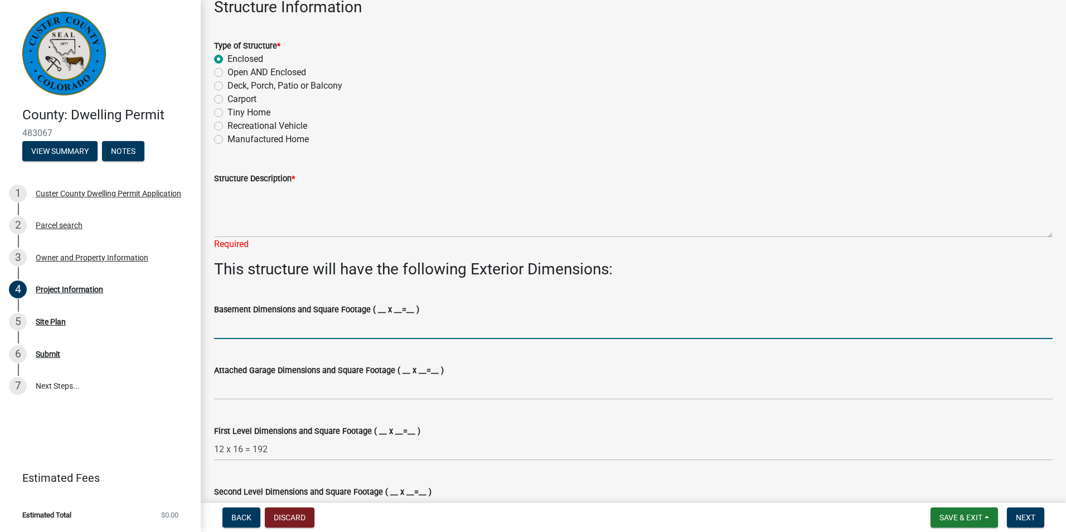
click at [234, 328] on input "Basement Dimensions and Square Footage ( __ x __=__ )" at bounding box center [633, 327] width 838 height 23
paste input "12 x 16 =192"
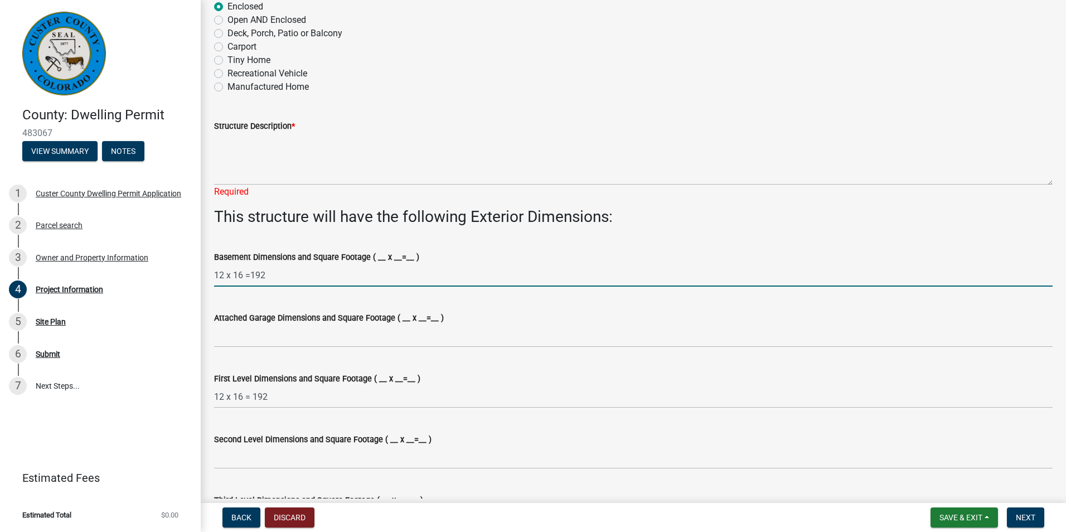
scroll to position [496, 0]
type input "12 x 16 =192"
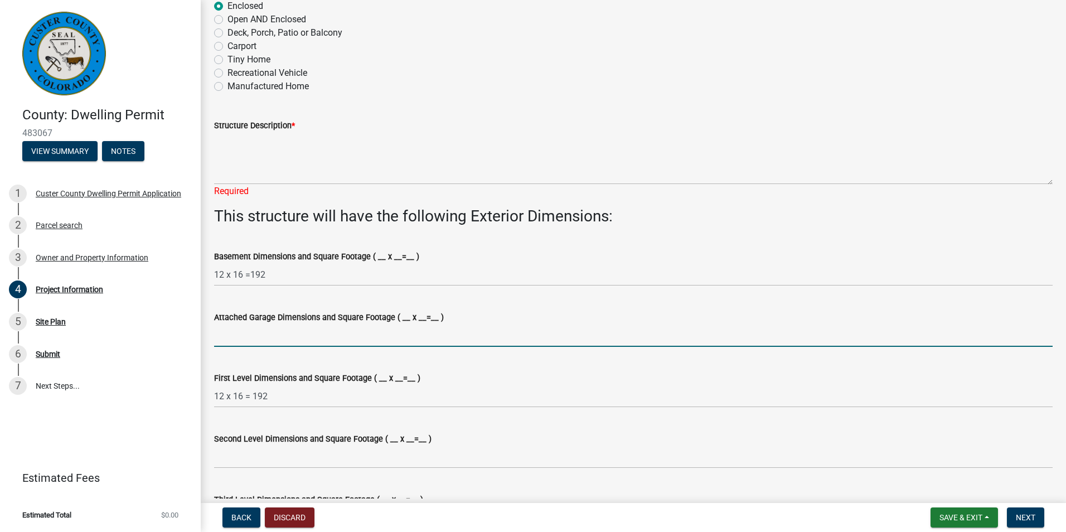
click at [232, 342] on input "Attached Garage Dimensions and Square Footage ( __ x __=__ )" at bounding box center [633, 335] width 838 height 23
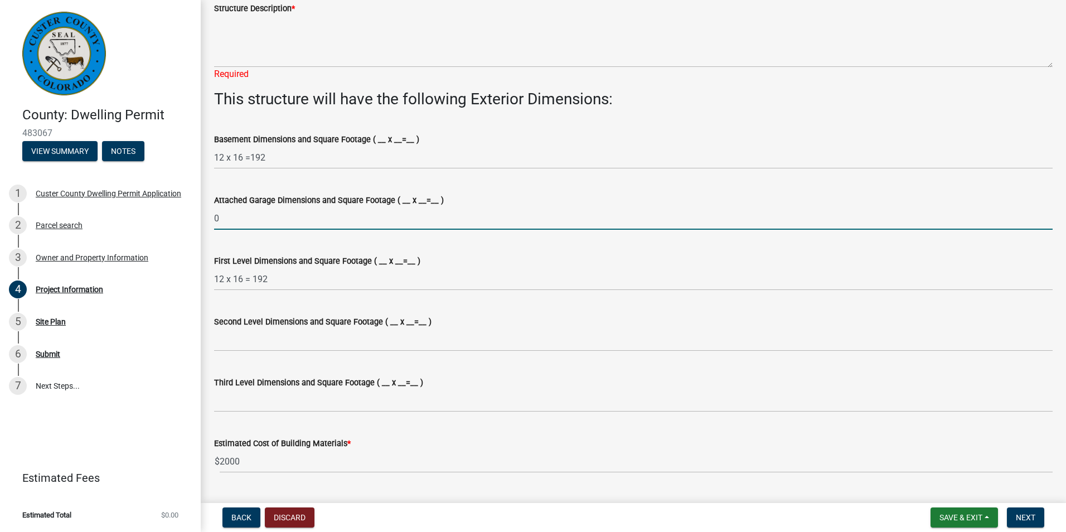
scroll to position [615, 0]
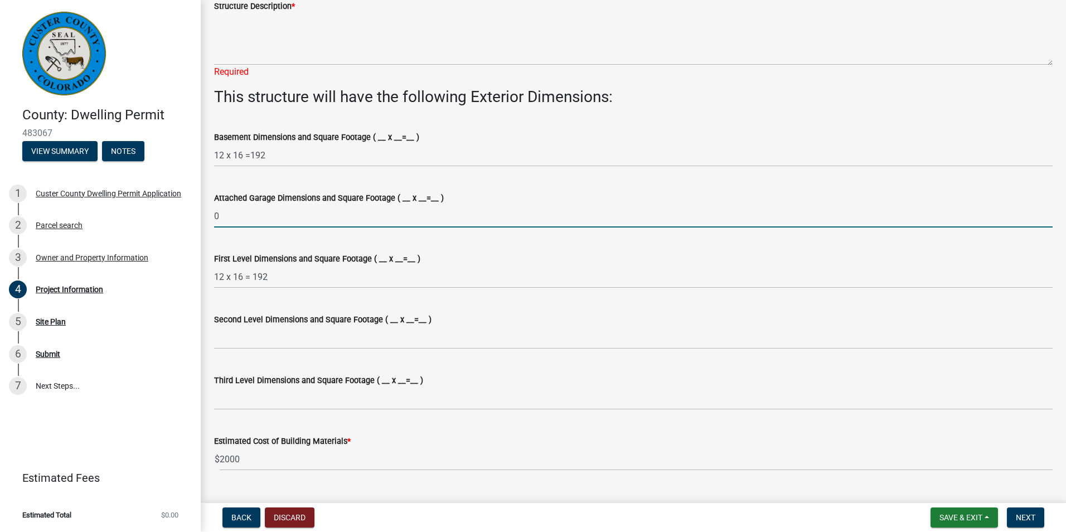
type input "0"
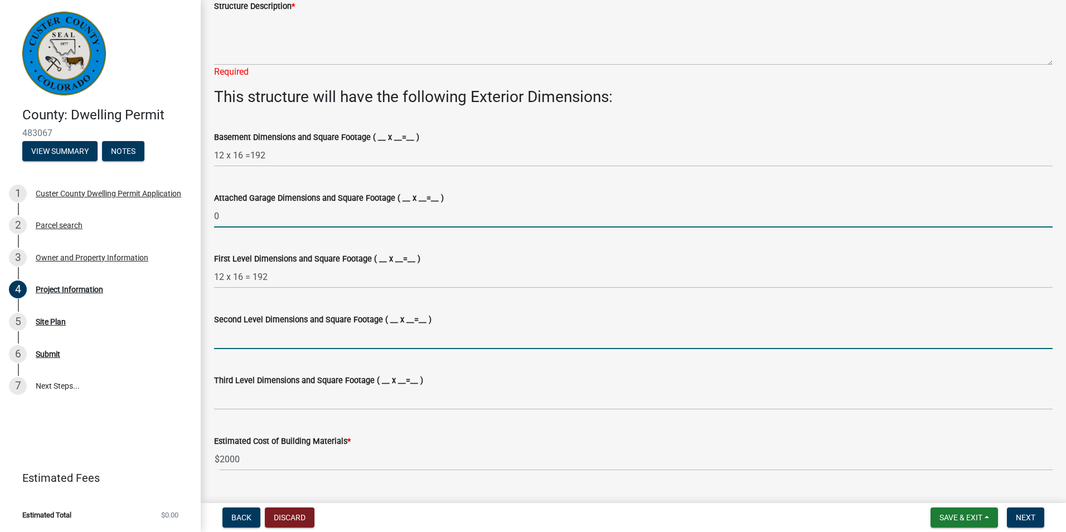
click at [232, 342] on input "Second Level Dimensions and Square Footage ( __ x __=__ )" at bounding box center [633, 337] width 838 height 23
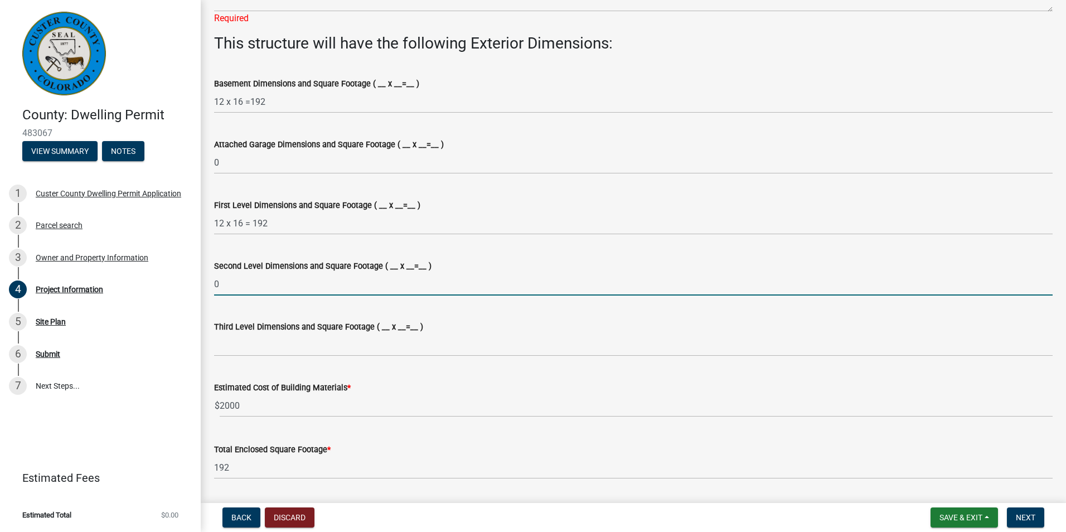
scroll to position [669, 0]
type input "0"
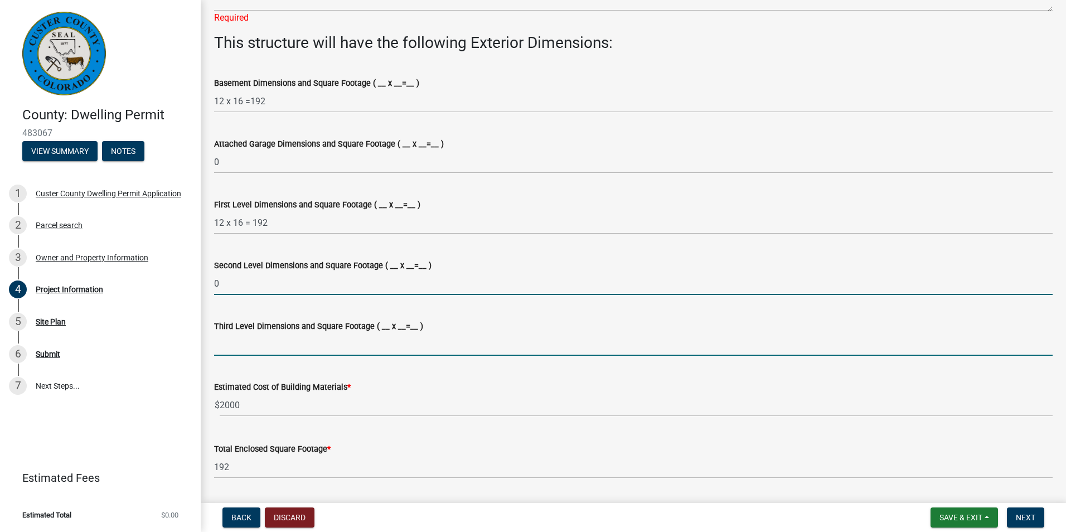
click at [232, 342] on input "Third Level Dimensions and Square Footage ( __ x __=__ )" at bounding box center [633, 344] width 838 height 23
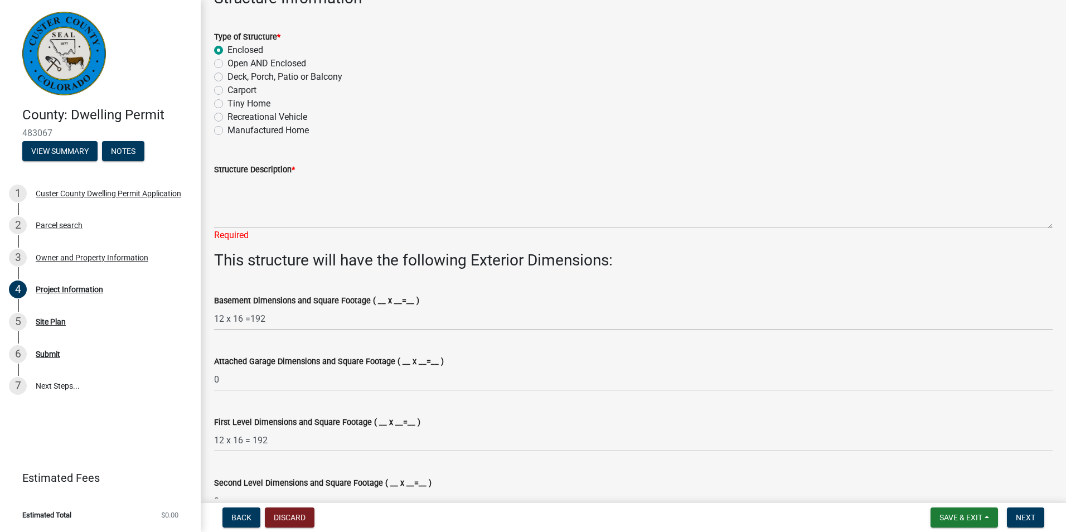
scroll to position [0, 0]
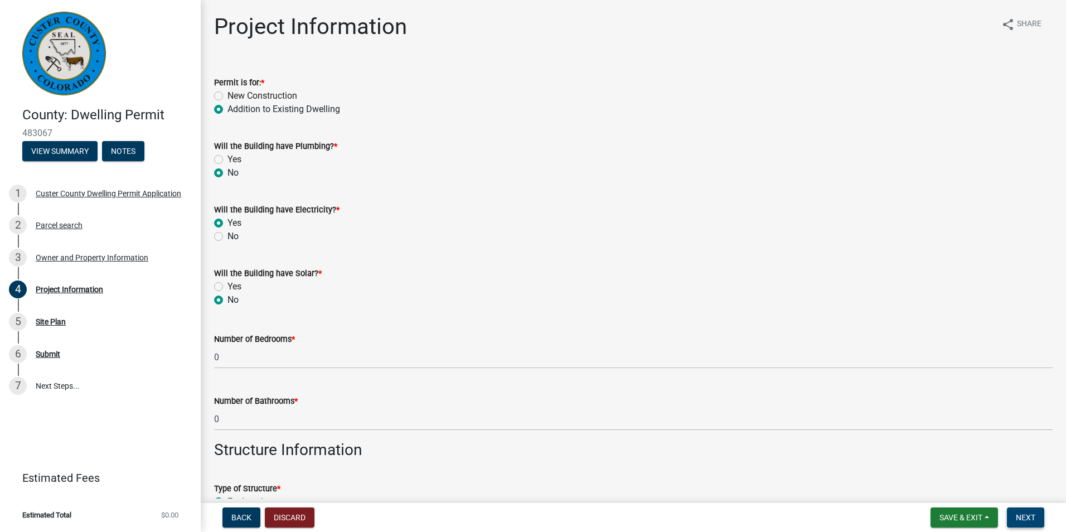
type input "0"
click at [1025, 515] on span "Next" at bounding box center [1026, 517] width 20 height 9
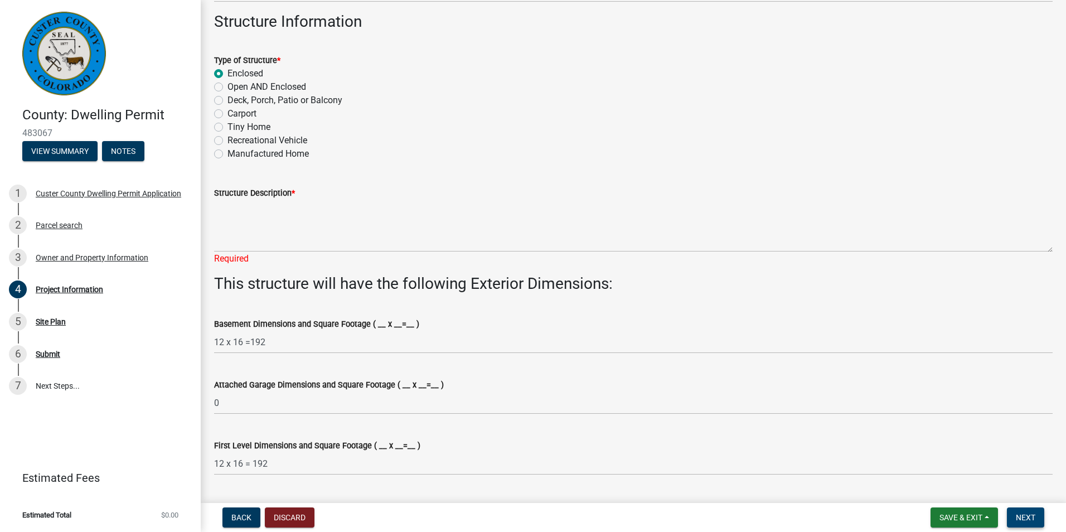
scroll to position [429, 0]
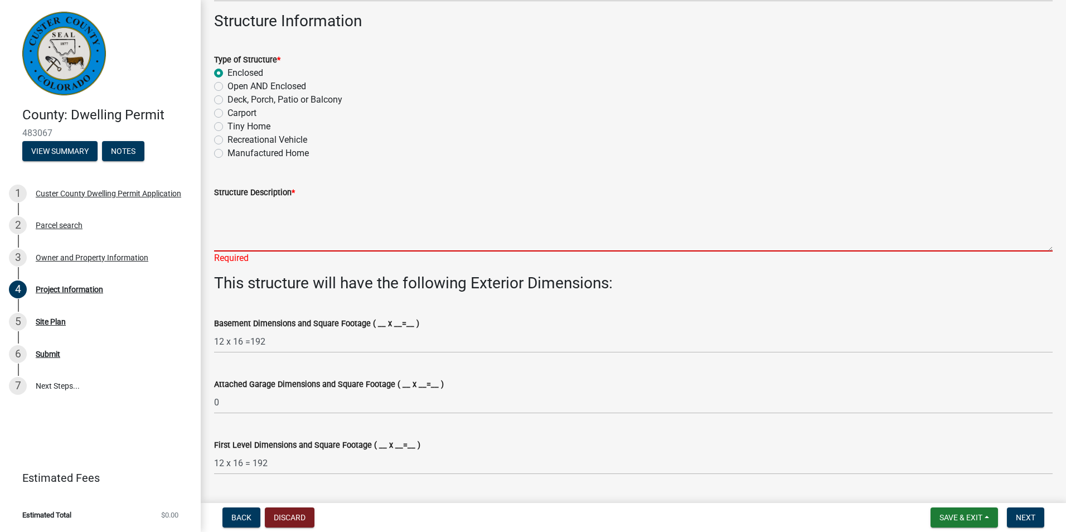
click at [227, 239] on textarea "Structure Description *" at bounding box center [633, 225] width 838 height 52
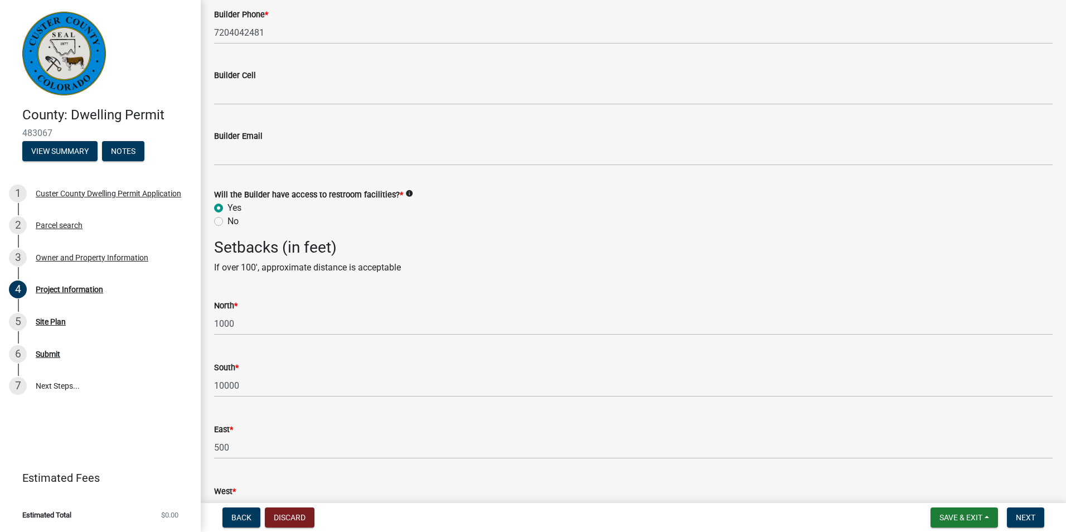
scroll to position [1962, 0]
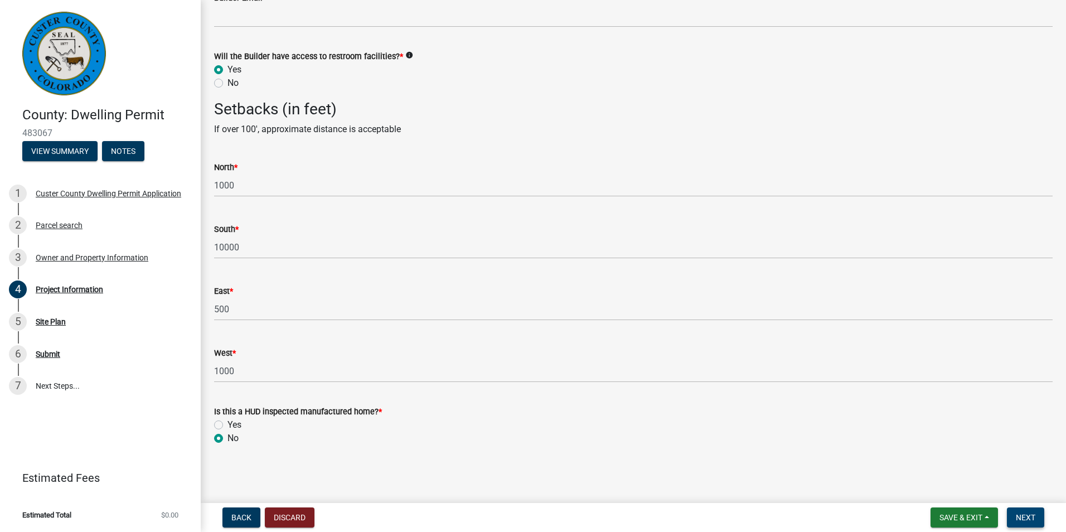
type textarea "Small Addition on the back side of our current residence. 12'x16'= 192 SQFT"
click at [1018, 518] on span "Next" at bounding box center [1026, 517] width 20 height 9
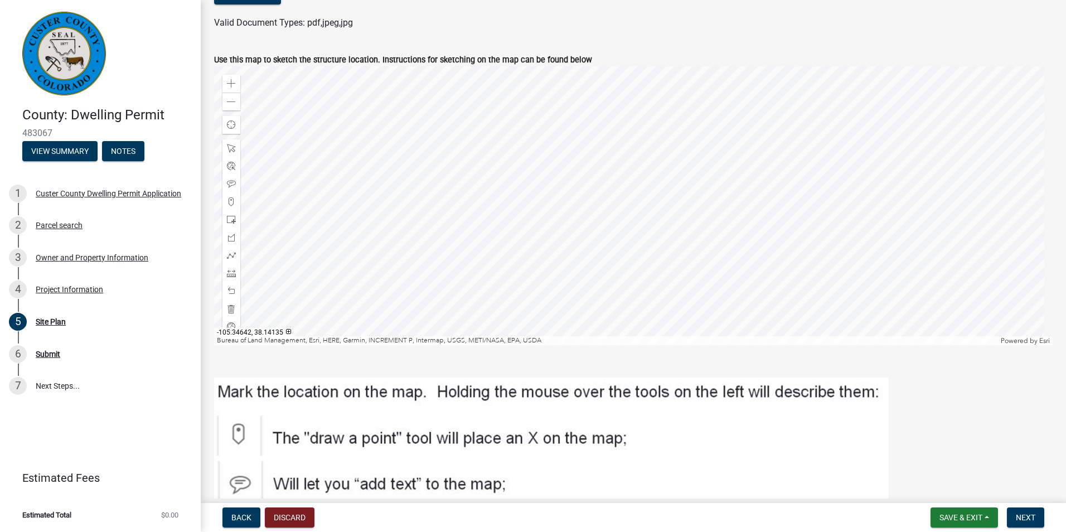
scroll to position [176, 0]
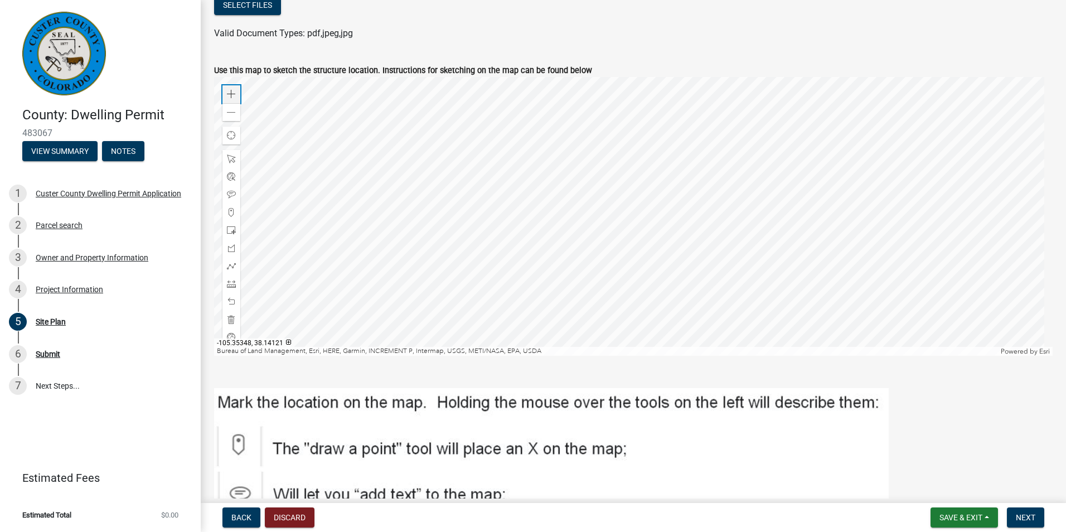
click at [231, 91] on span at bounding box center [231, 94] width 9 height 9
click at [557, 256] on div at bounding box center [633, 216] width 838 height 279
click at [231, 93] on span at bounding box center [231, 94] width 9 height 9
click at [435, 150] on div at bounding box center [633, 216] width 838 height 279
click at [235, 212] on span at bounding box center [231, 212] width 9 height 9
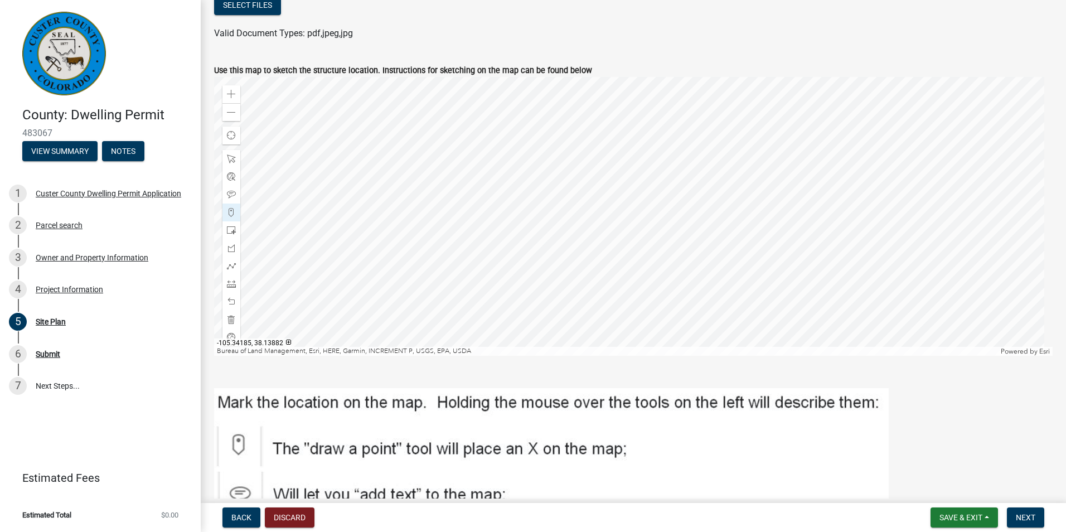
click at [552, 174] on div at bounding box center [633, 216] width 838 height 279
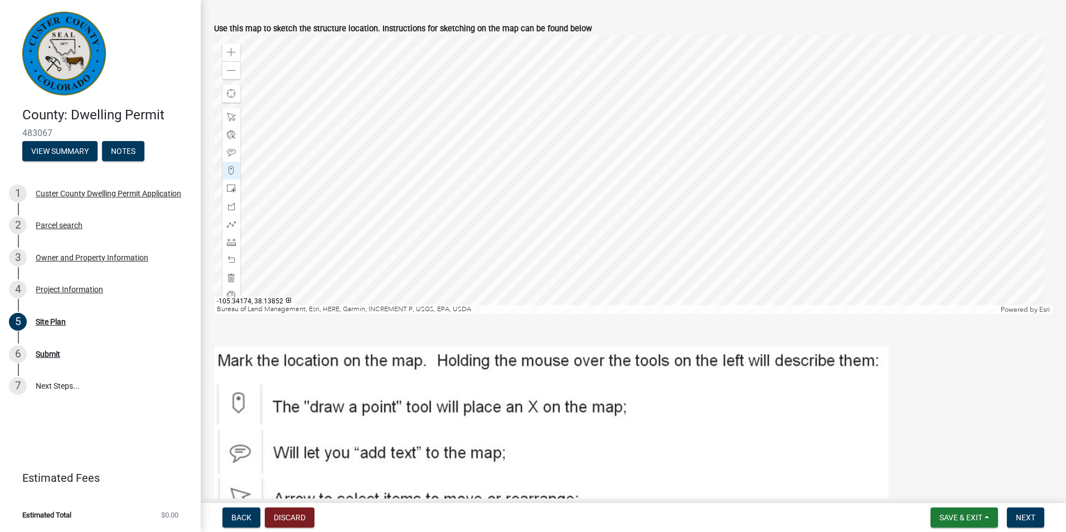
scroll to position [217, 0]
click at [232, 157] on span at bounding box center [231, 153] width 9 height 9
click at [552, 133] on div at bounding box center [633, 175] width 838 height 279
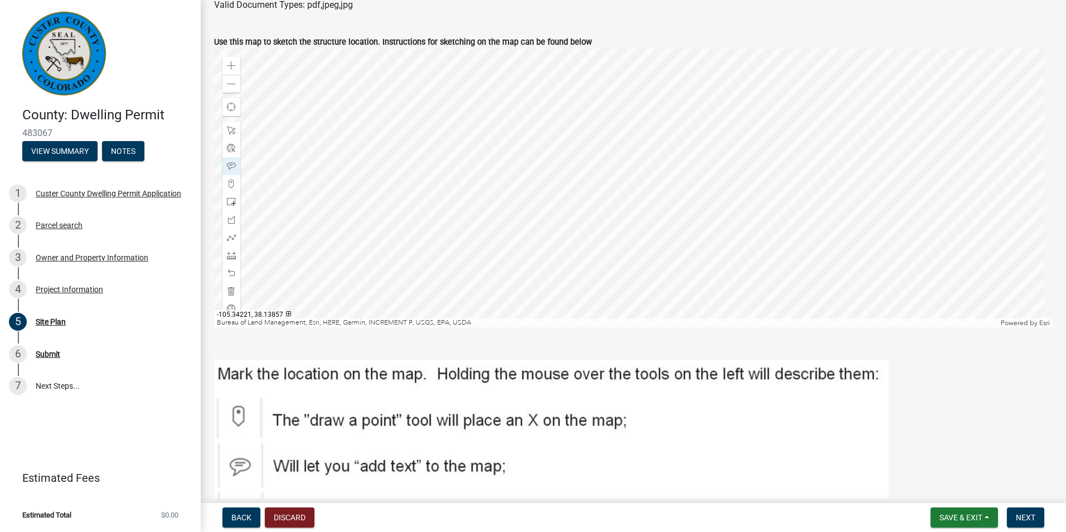
scroll to position [201, 0]
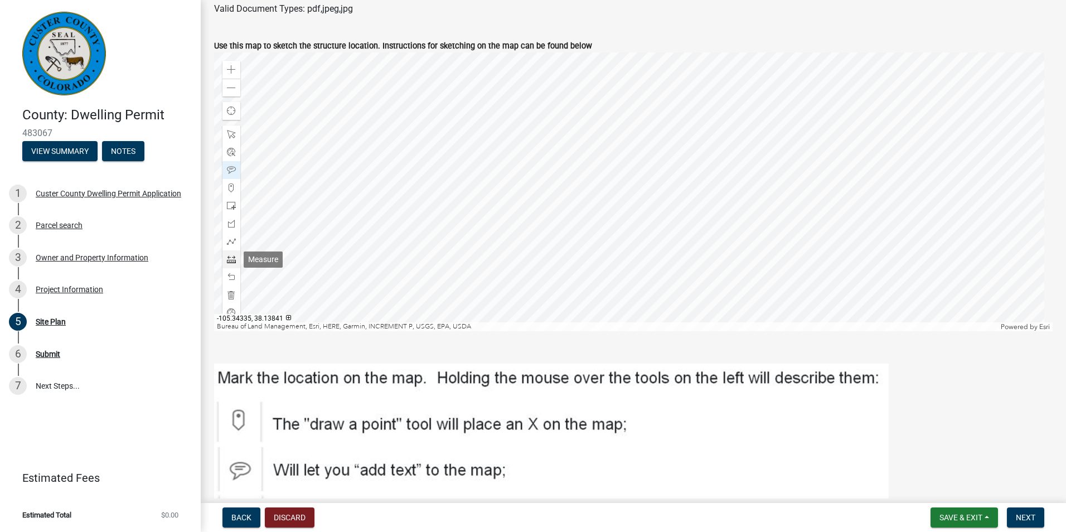
click at [234, 259] on span at bounding box center [231, 259] width 9 height 9
click at [559, 151] on div at bounding box center [633, 191] width 838 height 279
click at [702, 151] on div at bounding box center [633, 191] width 838 height 279
click at [231, 258] on span at bounding box center [231, 259] width 9 height 9
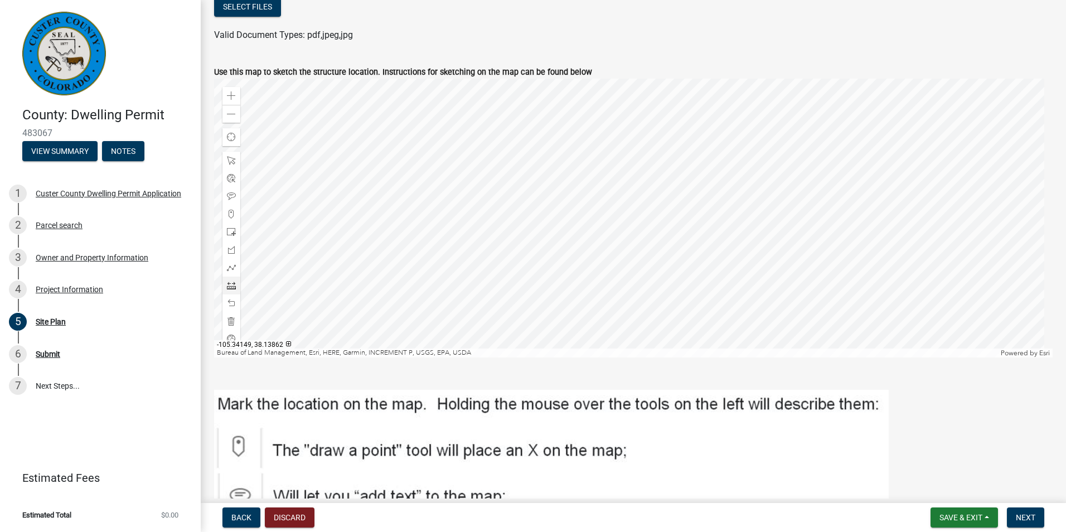
scroll to position [174, 0]
click at [236, 290] on div at bounding box center [231, 286] width 18 height 18
click at [553, 173] on div at bounding box center [633, 218] width 838 height 279
click at [234, 118] on span at bounding box center [231, 114] width 9 height 9
click at [227, 116] on span at bounding box center [231, 114] width 9 height 9
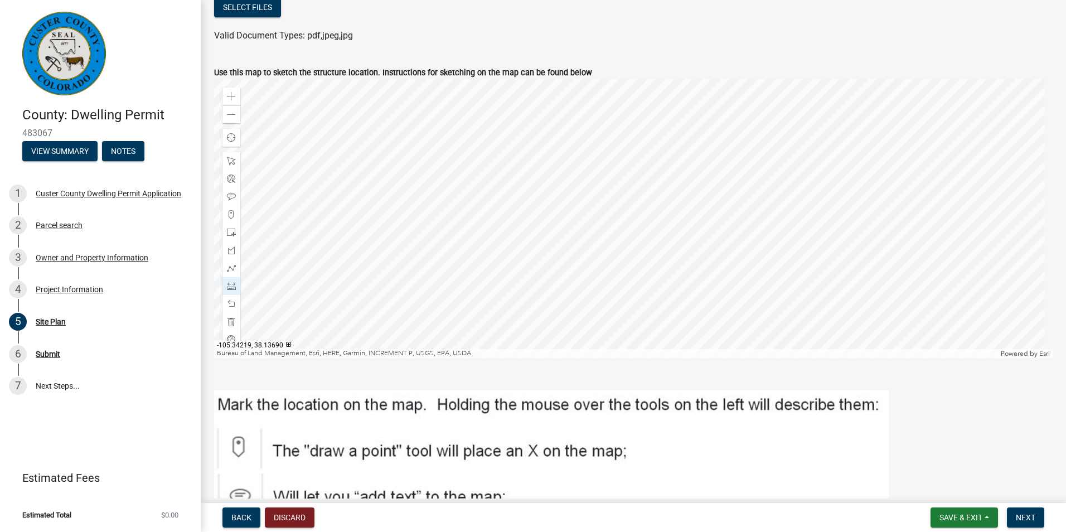
click at [576, 384] on div at bounding box center [633, 488] width 838 height 240
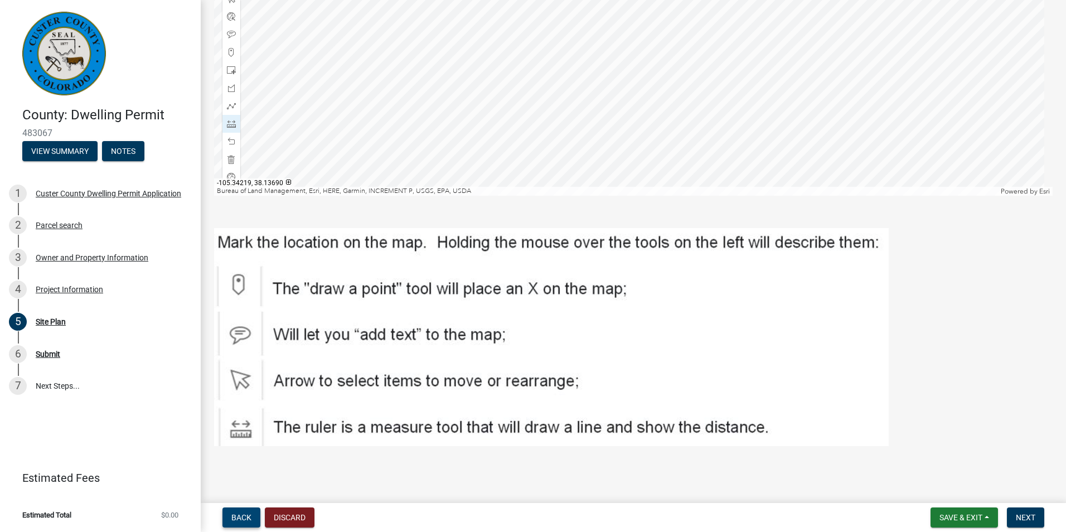
drag, startPoint x: 242, startPoint y: 518, endPoint x: 232, endPoint y: 522, distance: 11.1
click at [232, 522] on span "Back" at bounding box center [241, 517] width 20 height 9
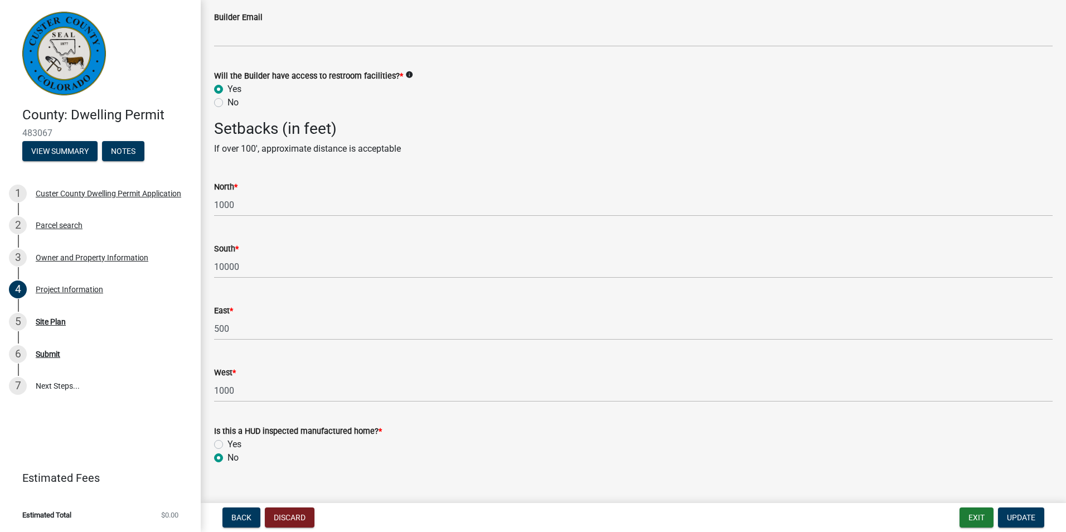
scroll to position [1930, 0]
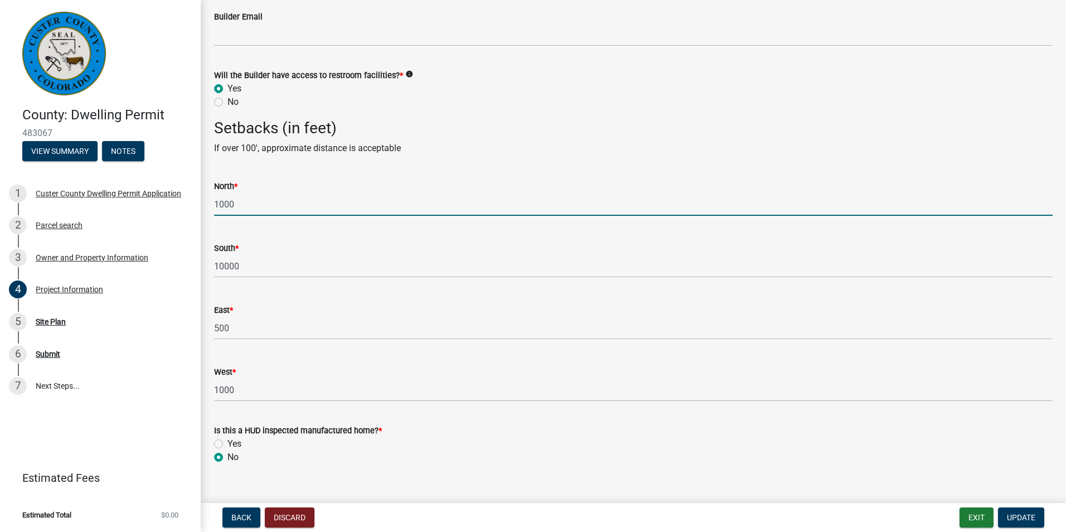
click at [263, 208] on input "1000" at bounding box center [633, 204] width 838 height 23
type input "1"
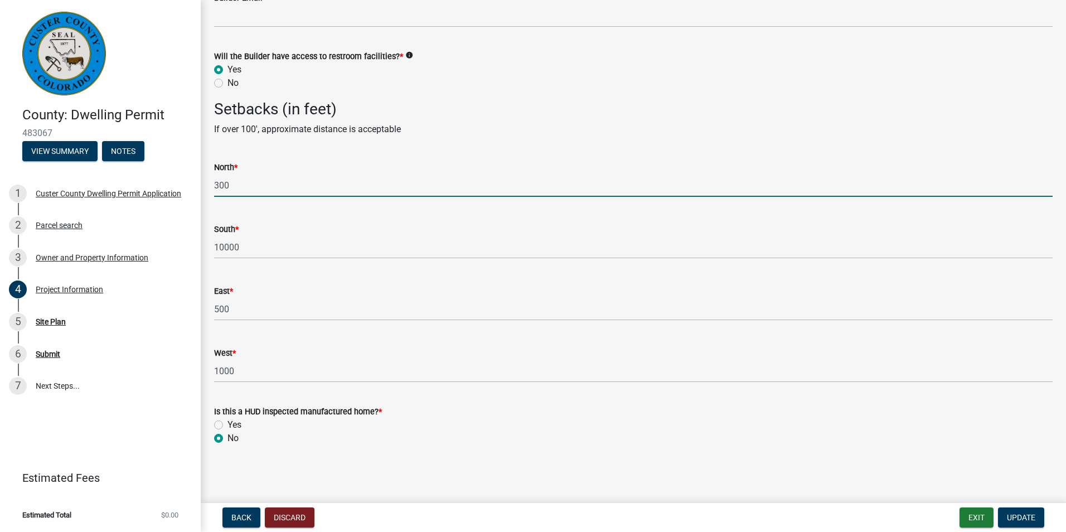
type input "300"
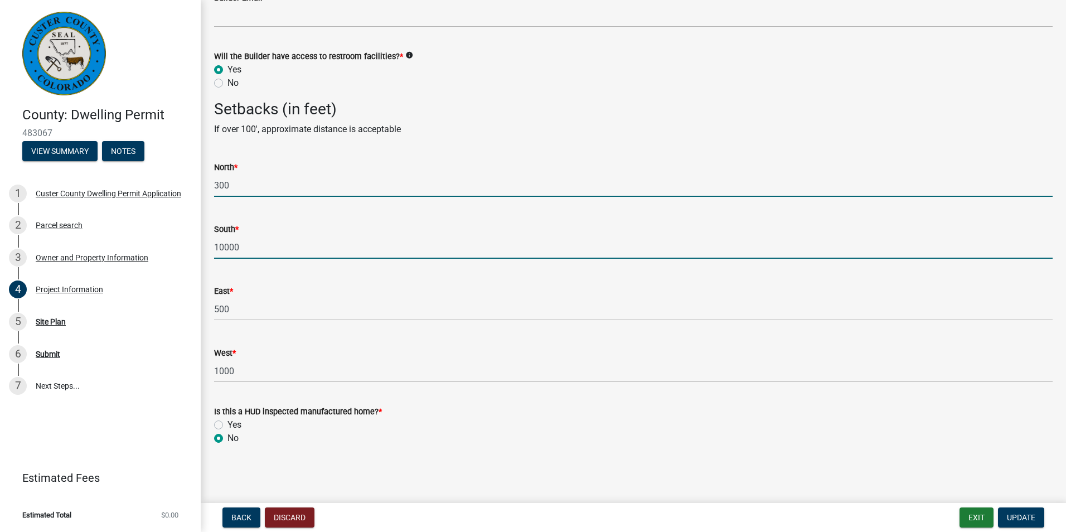
click at [242, 244] on input "10000" at bounding box center [633, 247] width 838 height 23
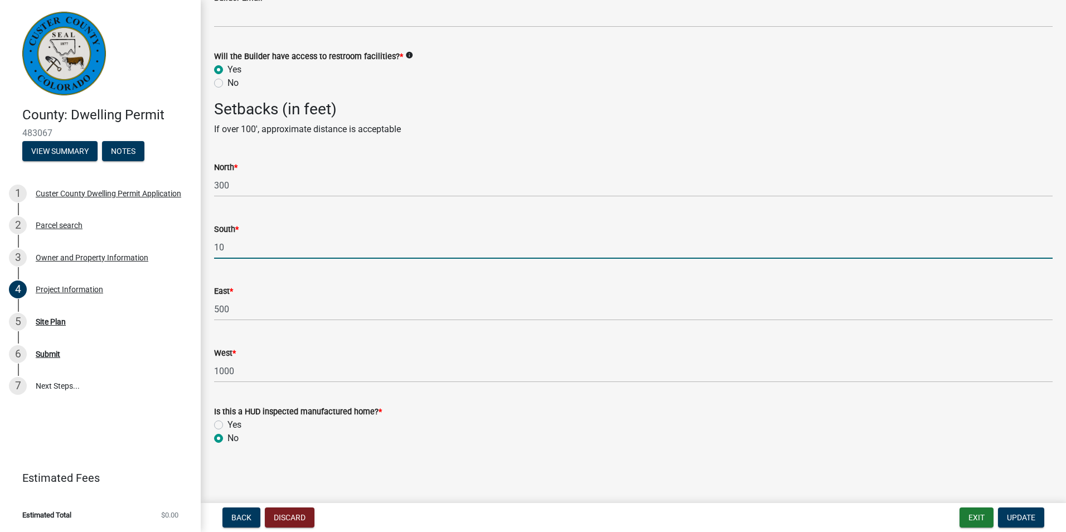
type input "1"
type input "700"
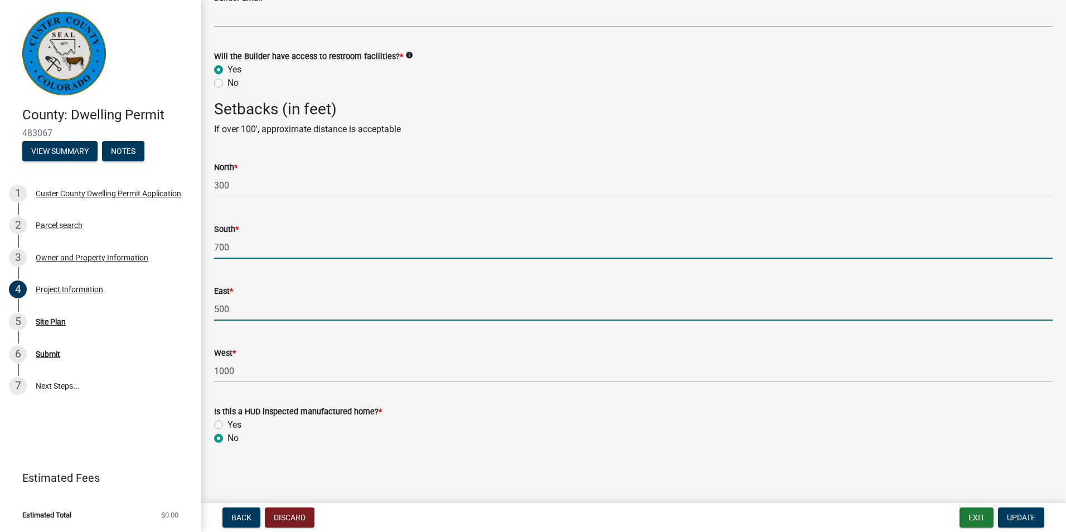
click at [221, 309] on input "500" at bounding box center [633, 309] width 838 height 23
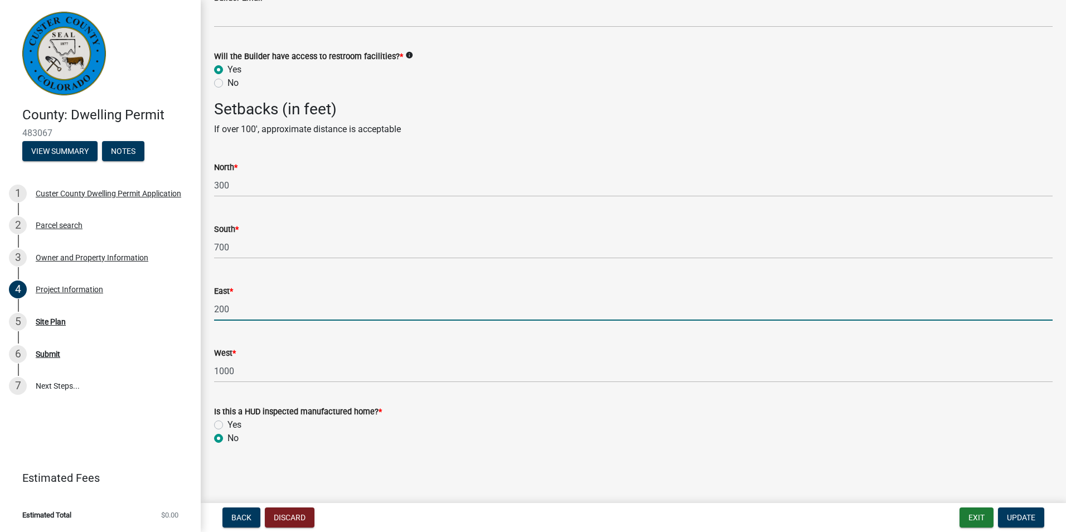
type input "200"
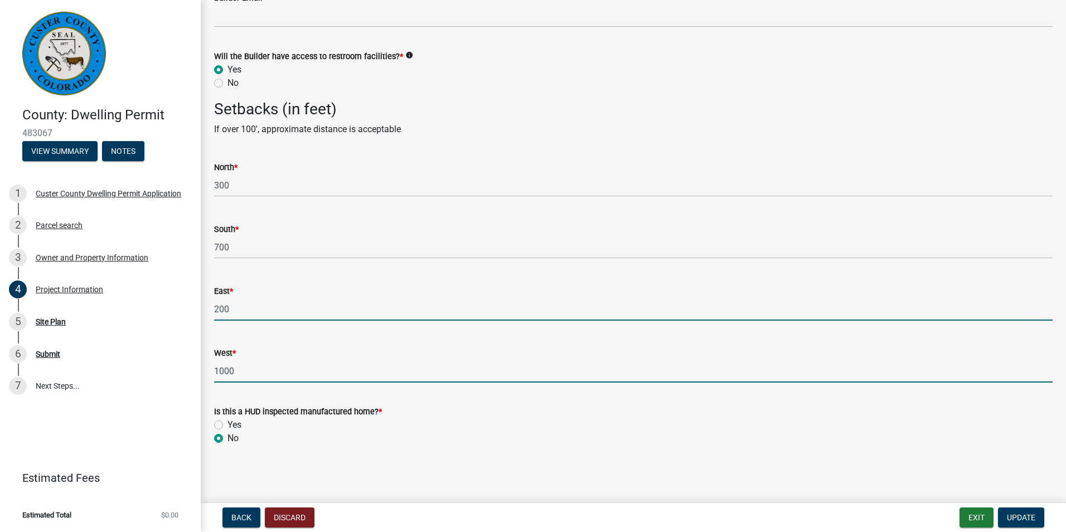
click at [242, 375] on input "1000" at bounding box center [633, 371] width 838 height 23
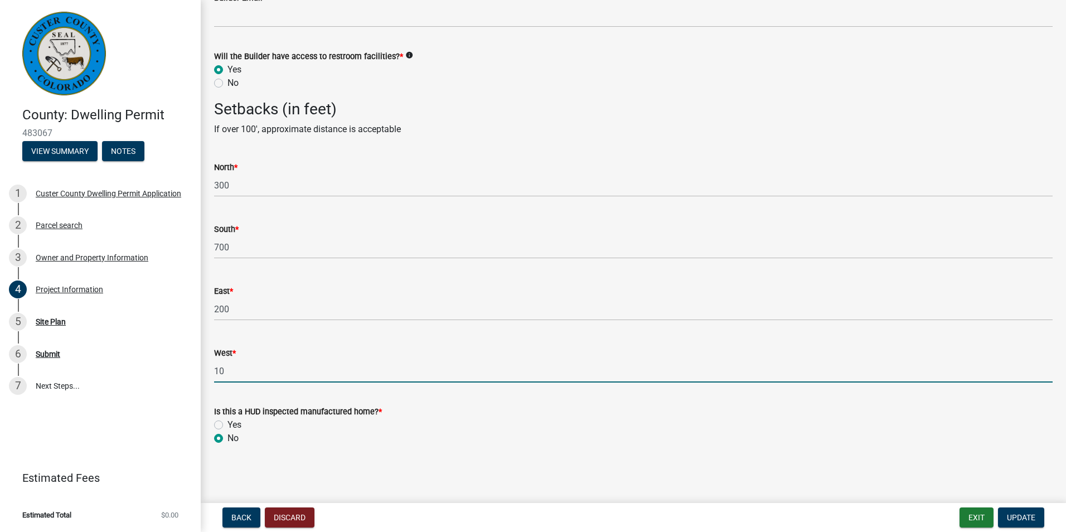
type input "1"
type input "600"
click at [1028, 517] on span "Update" at bounding box center [1021, 517] width 28 height 9
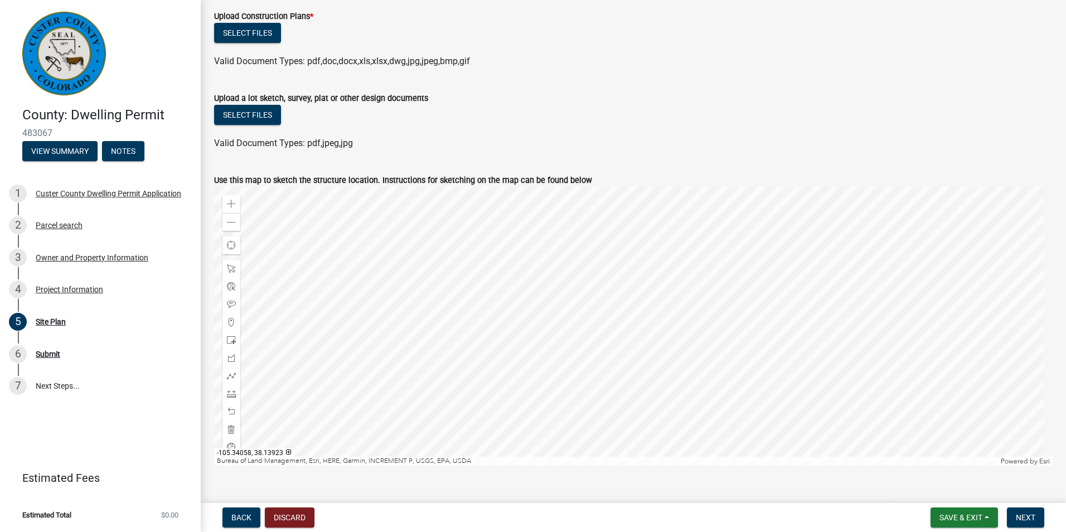
scroll to position [0, 0]
